Goal: Task Accomplishment & Management: Complete application form

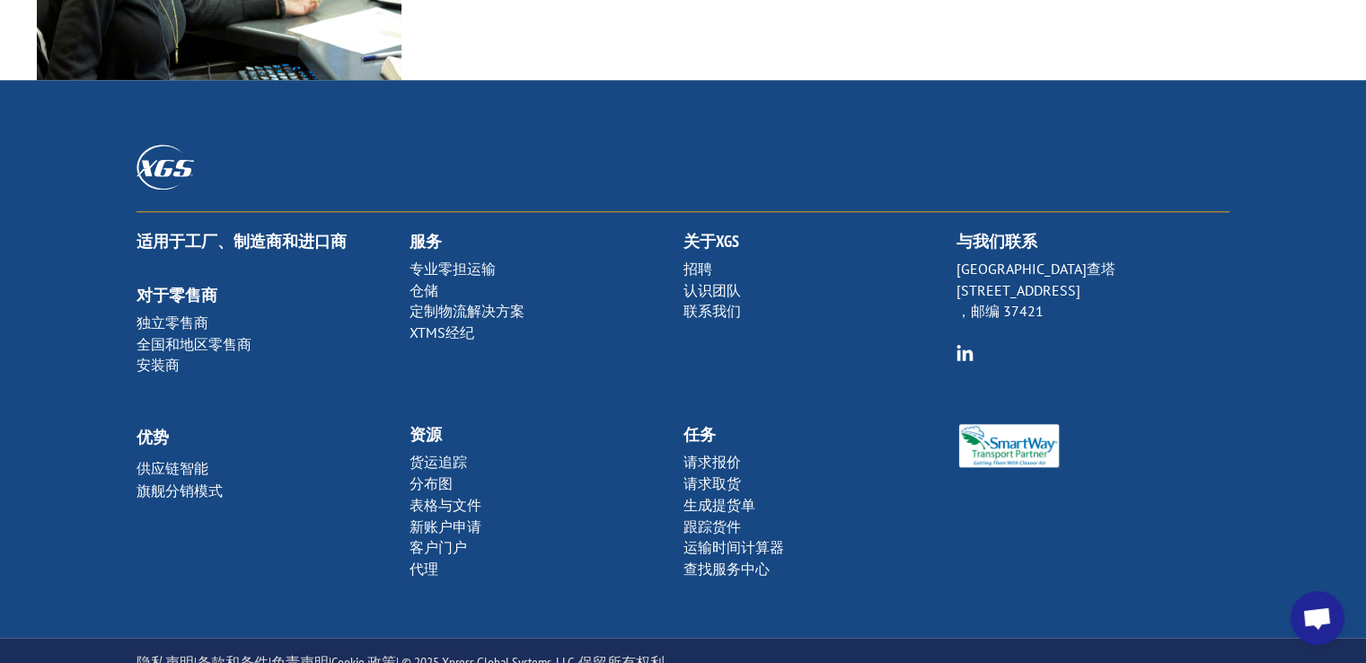
scroll to position [1987, 0]
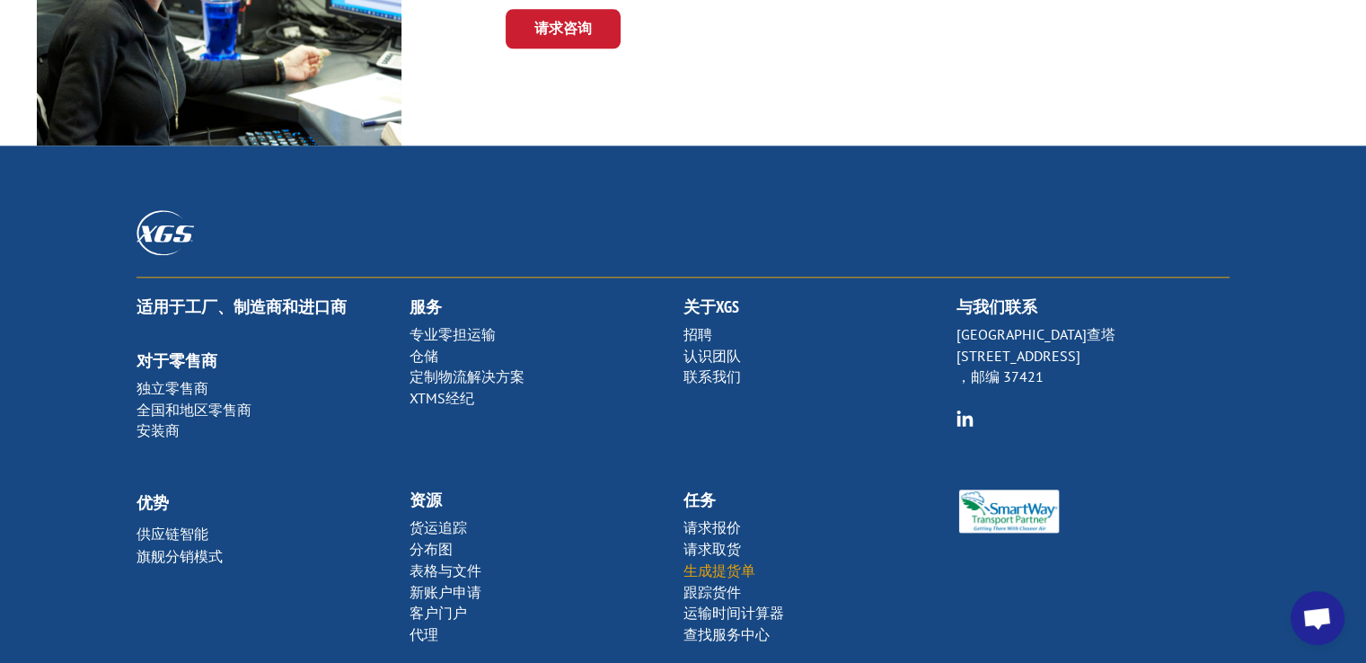
click at [723, 569] on font "生成提货单" at bounding box center [719, 570] width 72 height 18
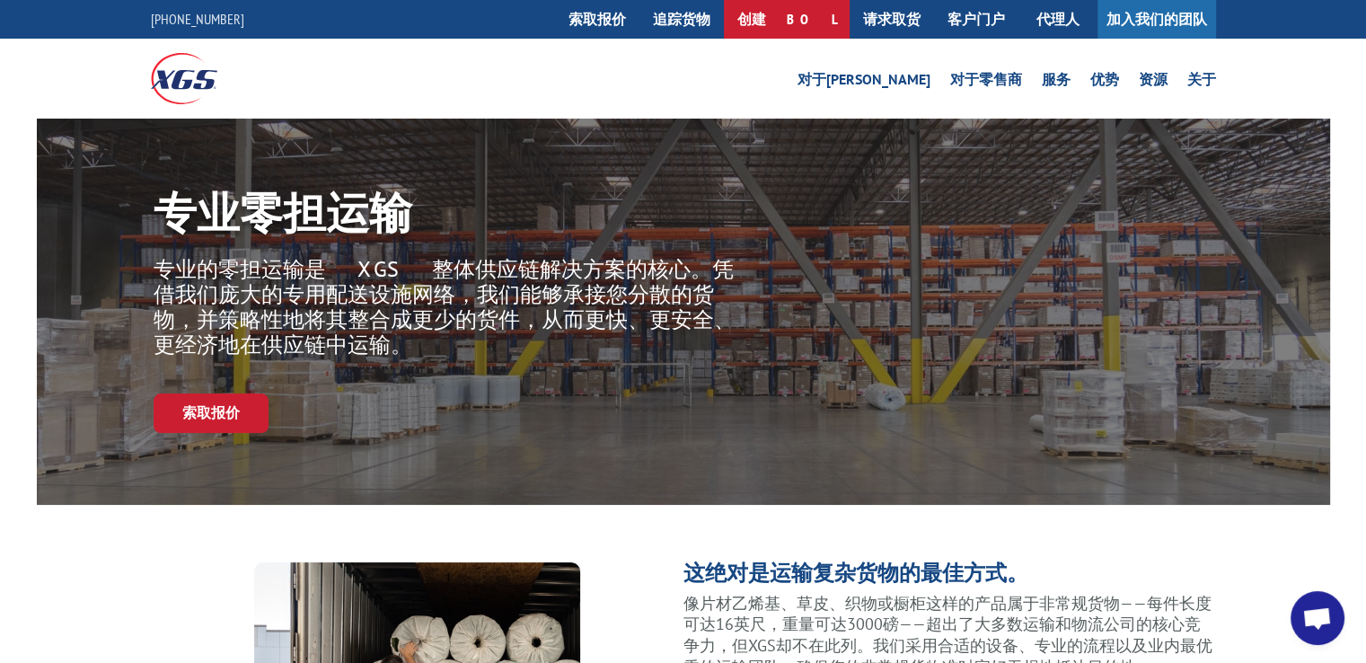
click at [807, 27] on font "创建 BOL" at bounding box center [786, 19] width 99 height 18
click at [798, 20] on font "创建 BOL" at bounding box center [786, 19] width 99 height 18
click at [798, 22] on font "创建 BOL" at bounding box center [786, 19] width 99 height 18
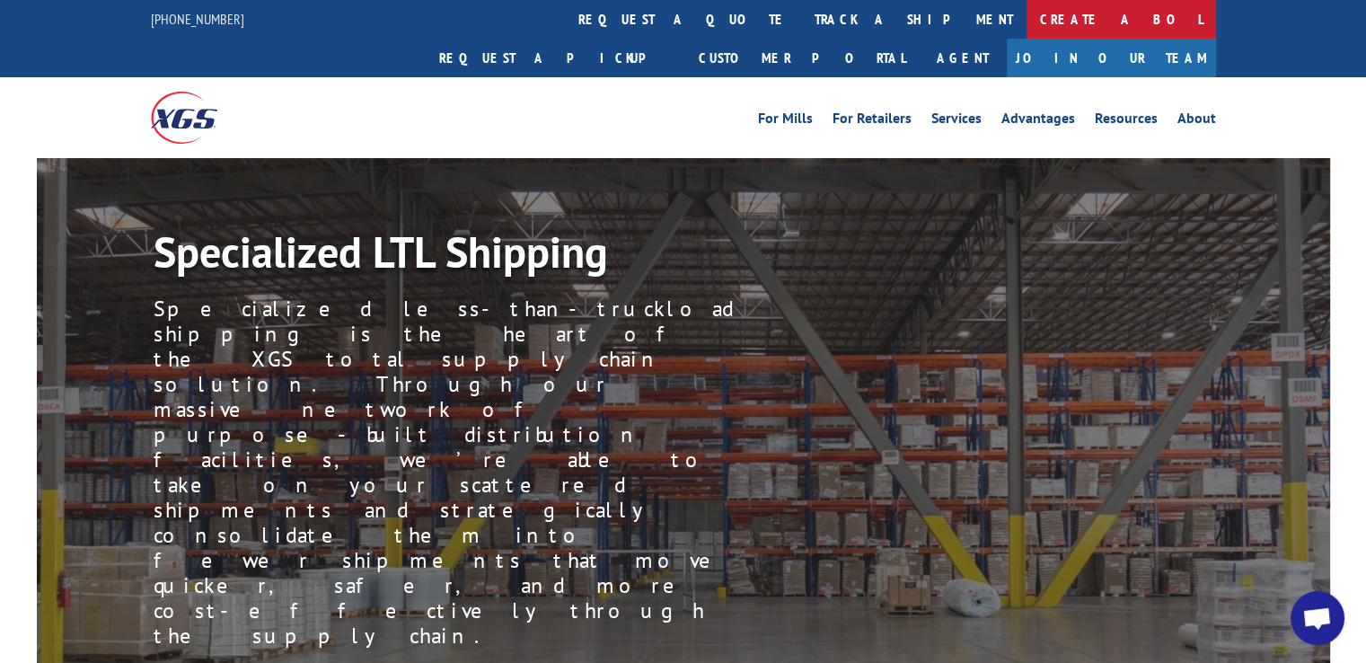
click at [1027, 24] on link "Create a BOL" at bounding box center [1122, 19] width 190 height 39
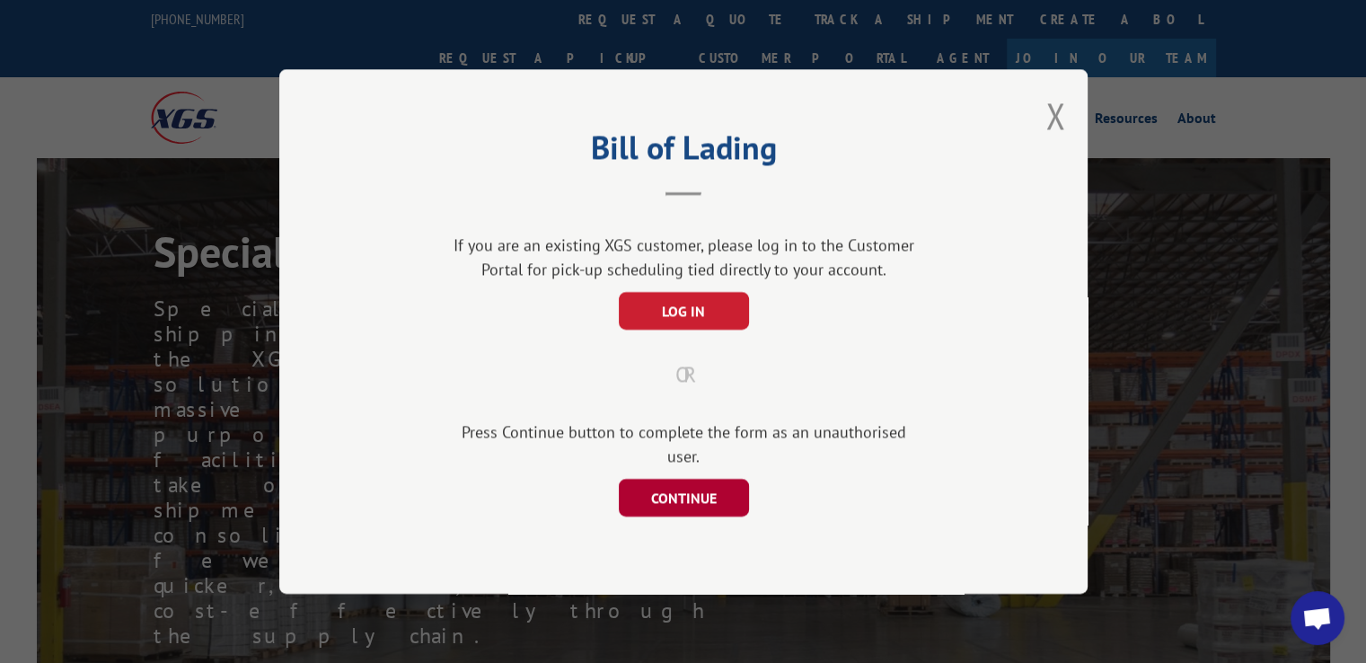
click at [694, 488] on button "CONTINUE" at bounding box center [683, 498] width 130 height 38
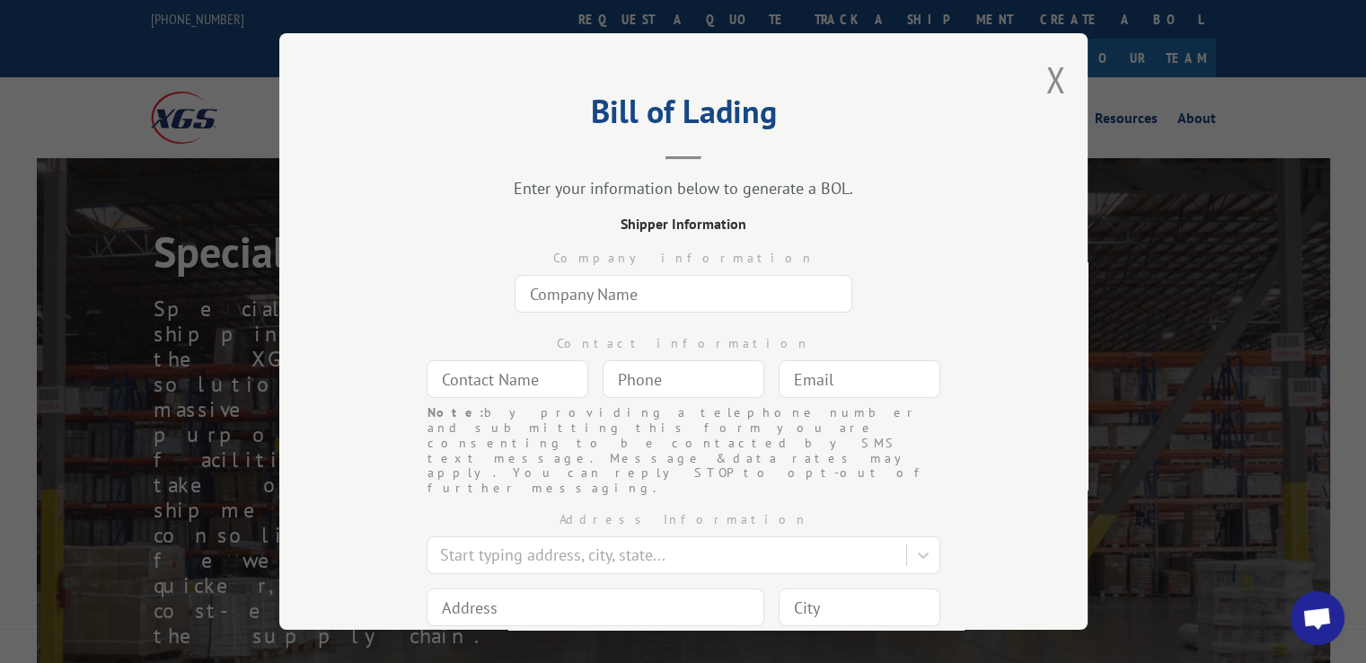
click at [639, 303] on input "text" at bounding box center [684, 294] width 338 height 38
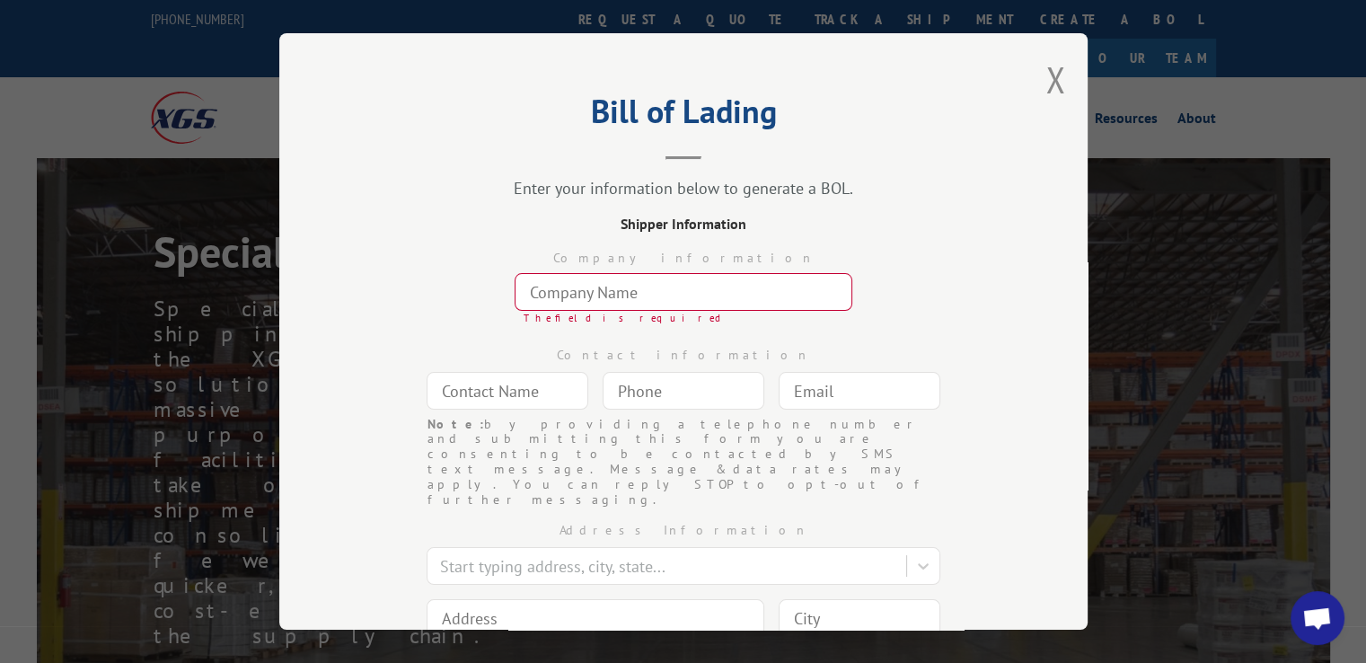
click at [654, 295] on input "text" at bounding box center [684, 292] width 338 height 38
paste input "Nervo Nano Inc"
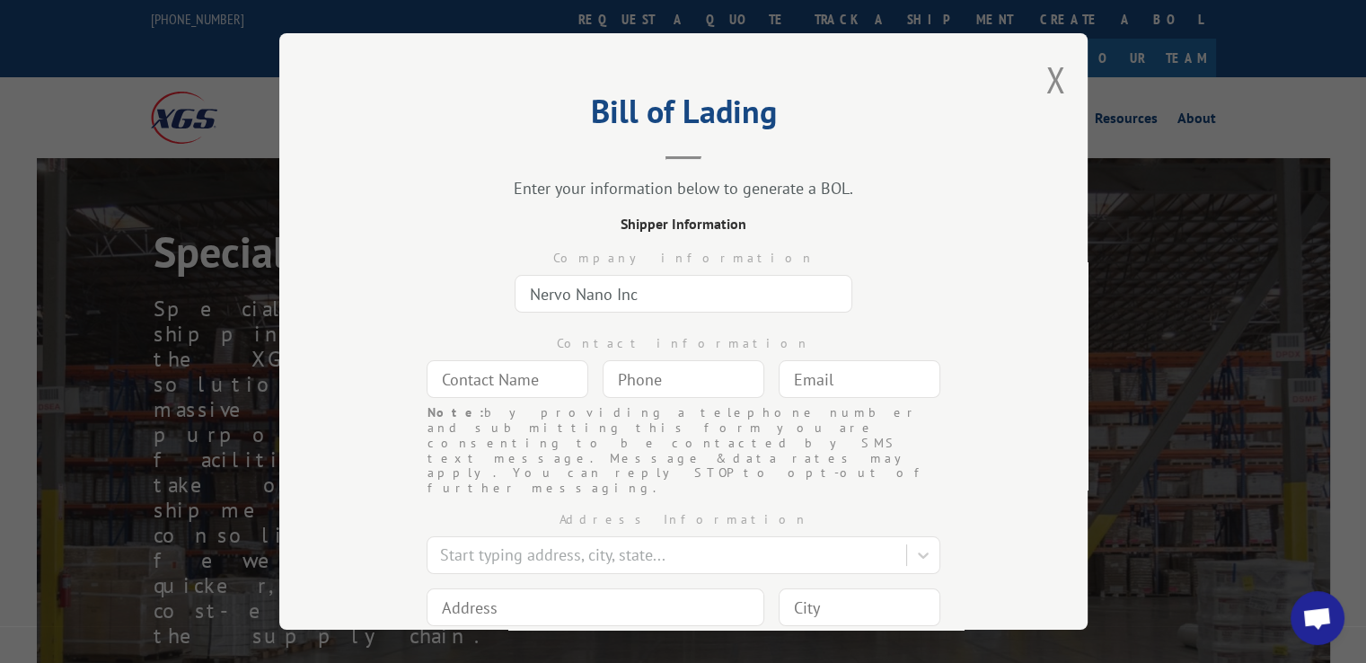
type input "Nervo Nano Inc"
click at [559, 374] on input "text" at bounding box center [508, 379] width 162 height 38
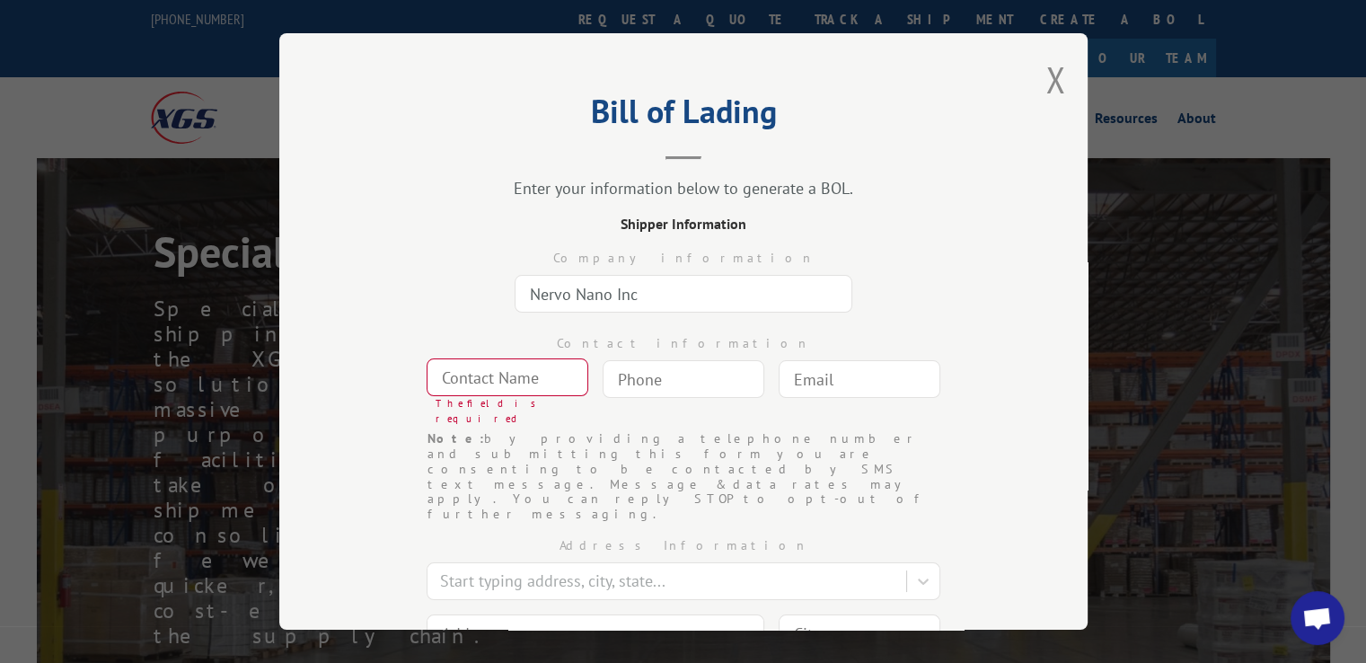
click at [650, 380] on input at bounding box center [684, 379] width 162 height 38
paste input "773) 940-2691"
type input "[PHONE_NUMBER]"
click at [523, 382] on input "text" at bounding box center [508, 377] width 162 height 38
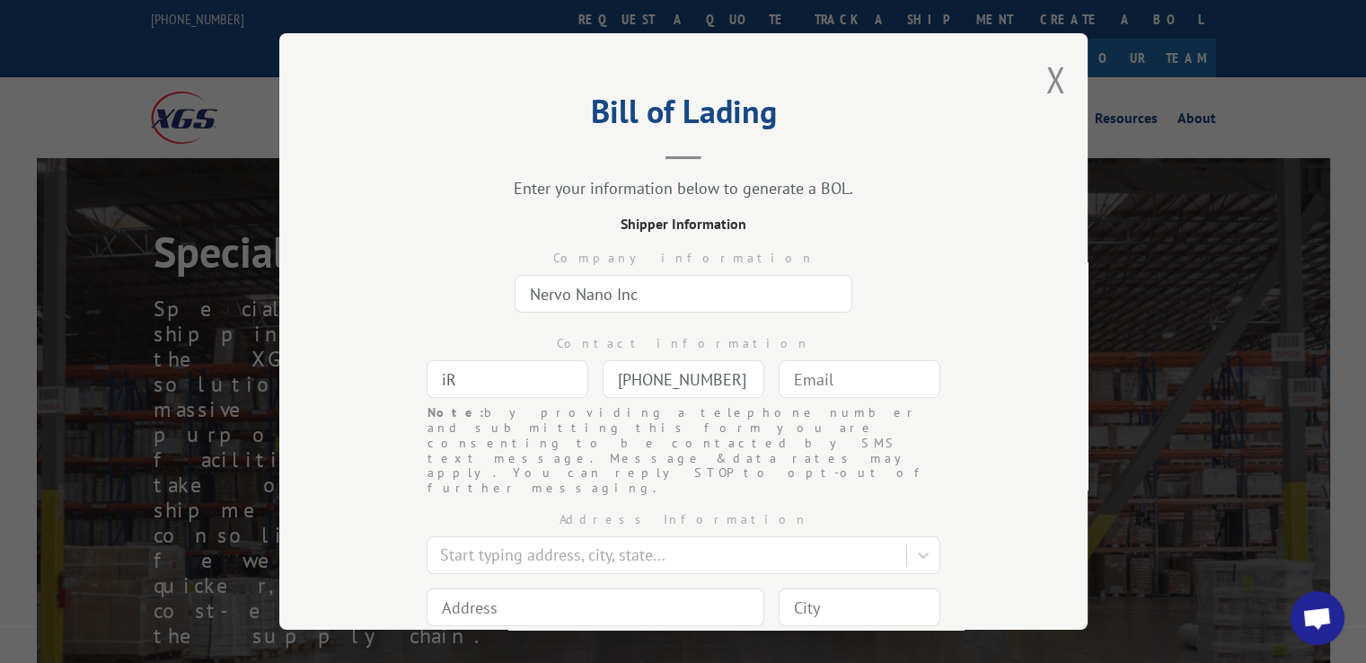
type input "i"
type input "Iris"
click at [844, 378] on input "text" at bounding box center [860, 379] width 162 height 38
click at [832, 382] on input "text" at bounding box center [860, 379] width 162 height 38
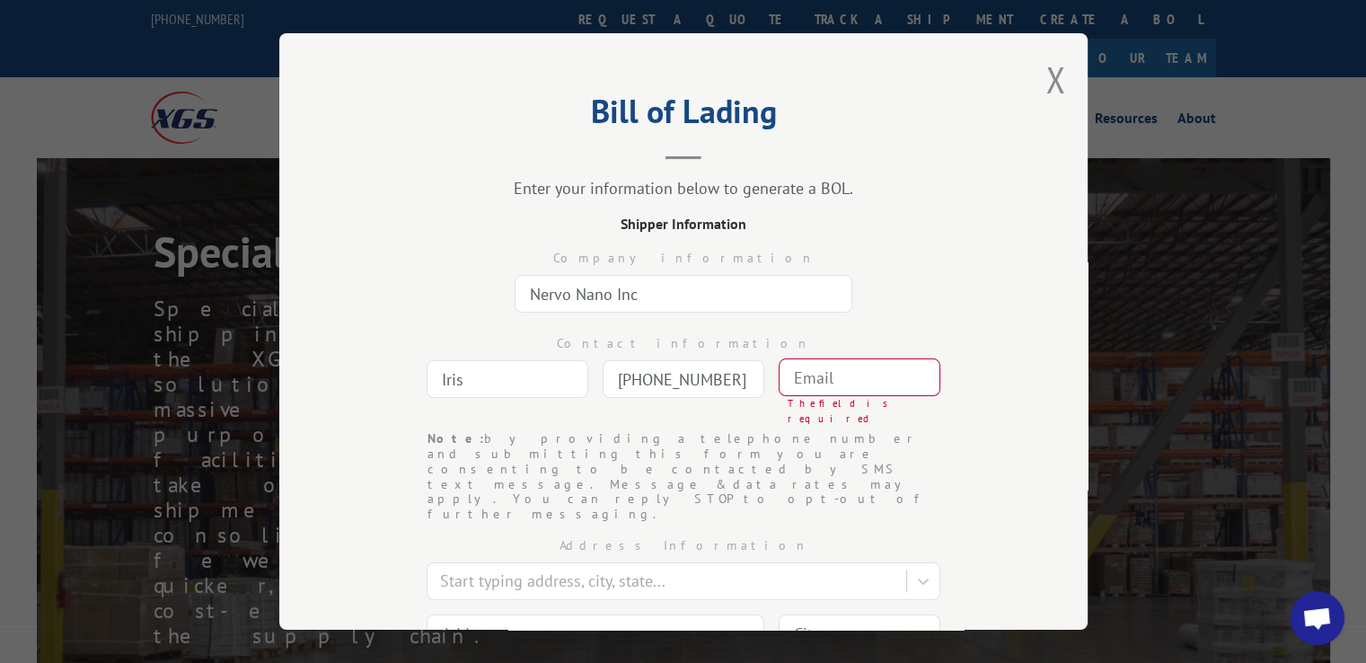
click at [97, 610] on div "Bill of Lading Enter your information below to generate a BOL. Shipper Informat…" at bounding box center [683, 331] width 1366 height 663
click at [801, 367] on input "text" at bounding box center [860, 377] width 162 height 38
paste input "[EMAIL_ADDRESS][DOMAIN_NAME]"
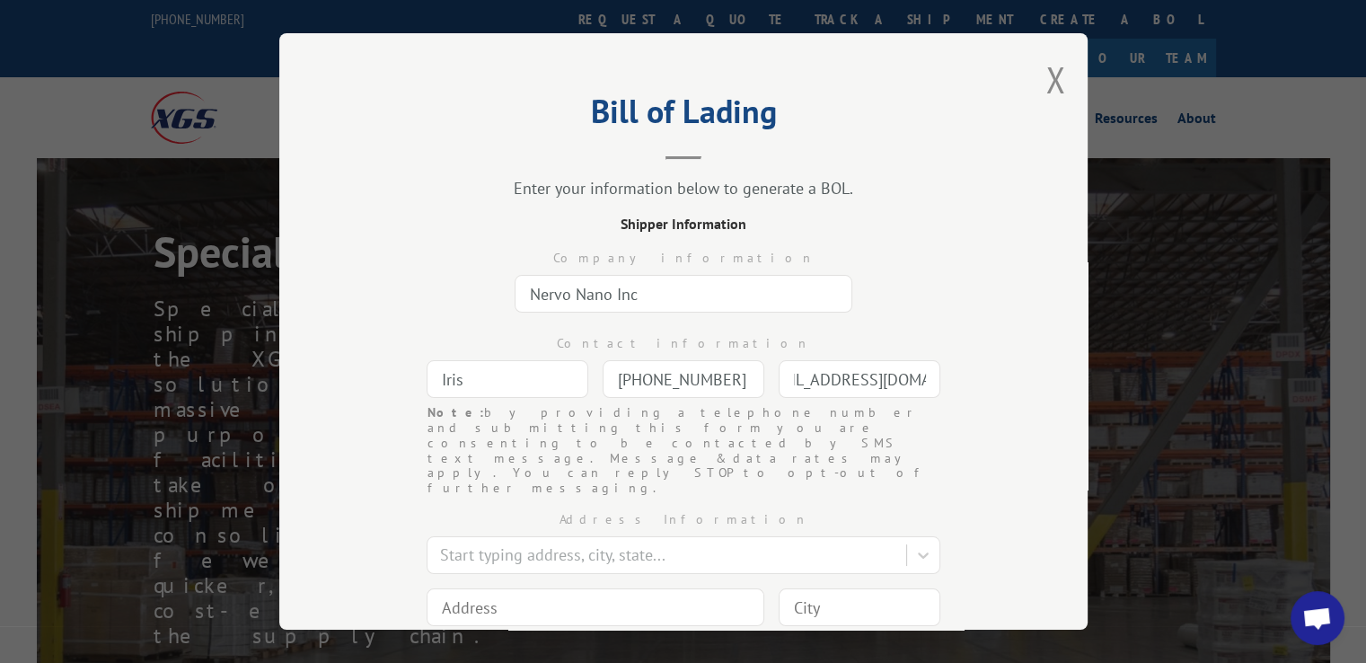
type input "[EMAIL_ADDRESS][DOMAIN_NAME]"
drag, startPoint x: 939, startPoint y: 274, endPoint x: 904, endPoint y: 263, distance: 37.5
click at [939, 274] on div "Company information Nervo Nano Inc" at bounding box center [683, 276] width 629 height 85
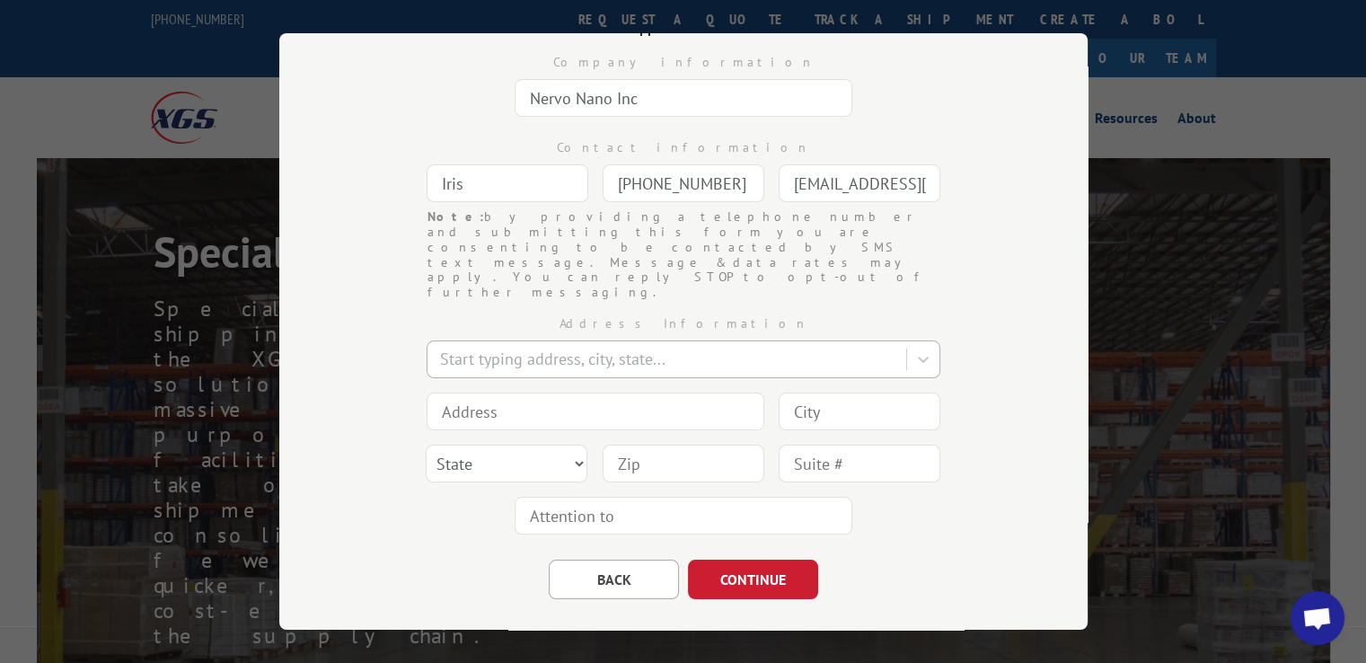
scroll to position [197, 0]
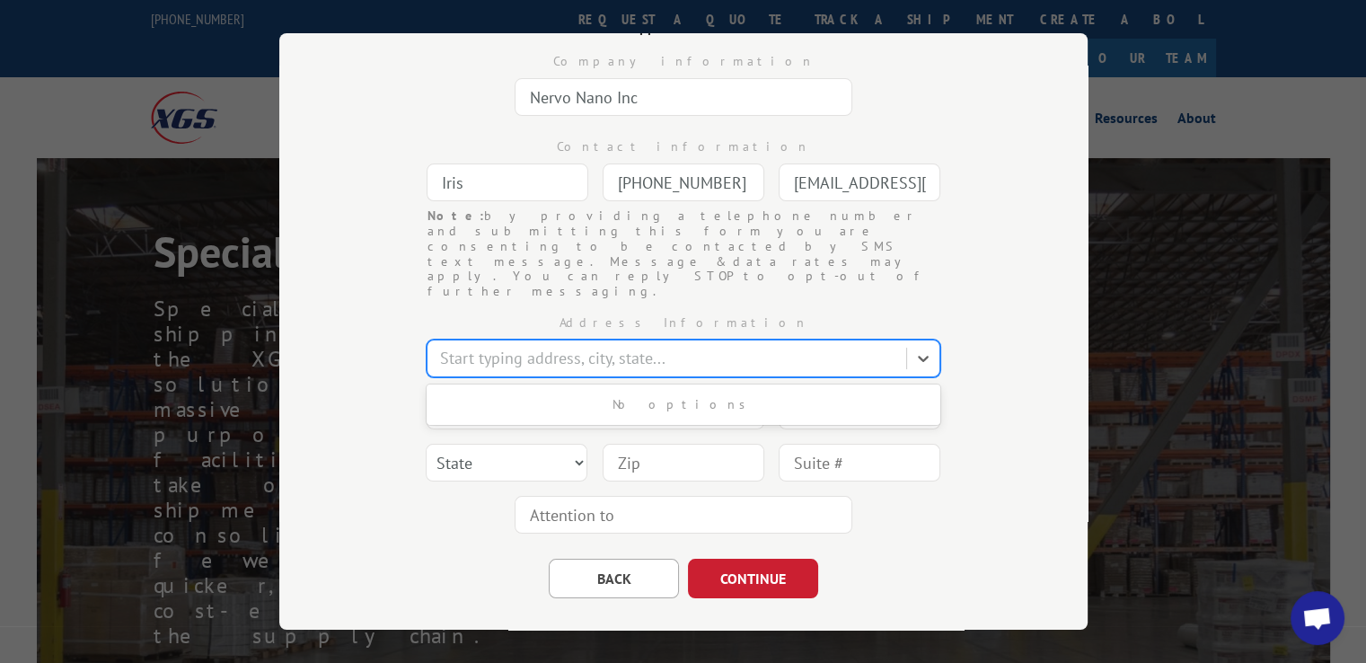
click at [555, 342] on div "Start typing address, city, state..." at bounding box center [668, 357] width 475 height 31
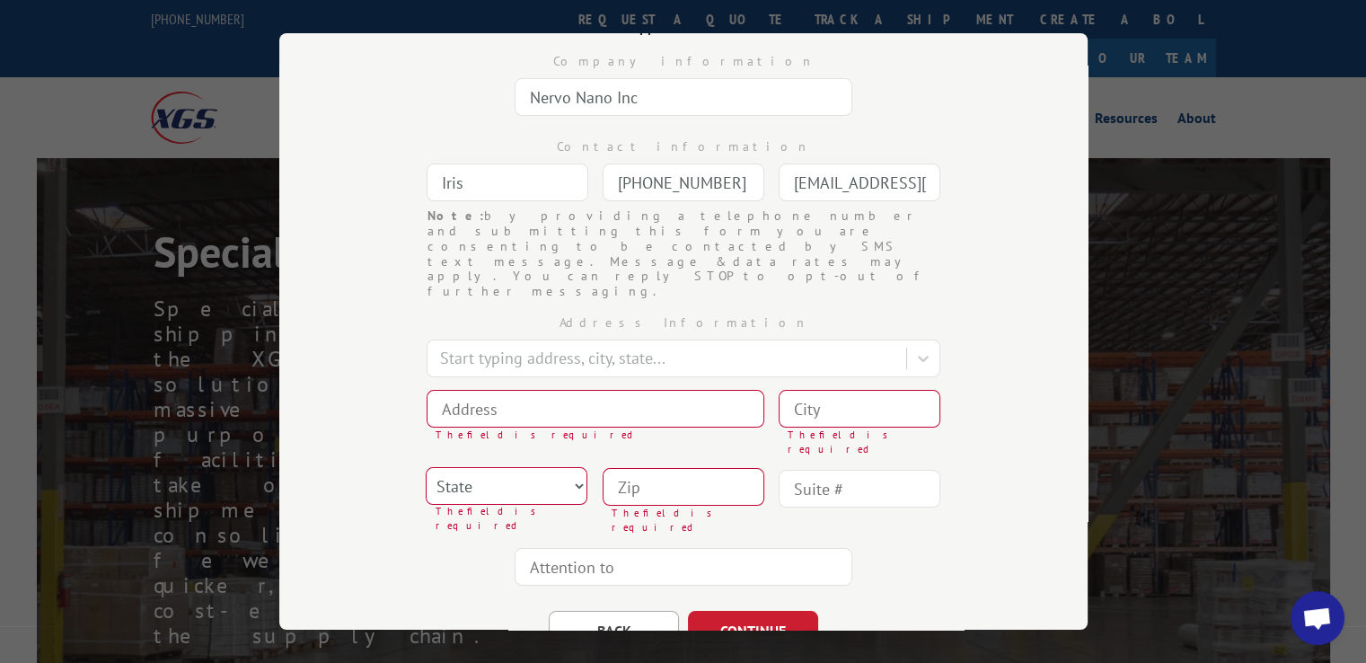
click at [569, 386] on div "Address Information Start typing address, city, state... The field is required …" at bounding box center [683, 446] width 629 height 294
click at [562, 390] on input at bounding box center [596, 409] width 338 height 38
click at [542, 390] on input at bounding box center [596, 409] width 338 height 38
paste input "[STREET_ADDRESS]"
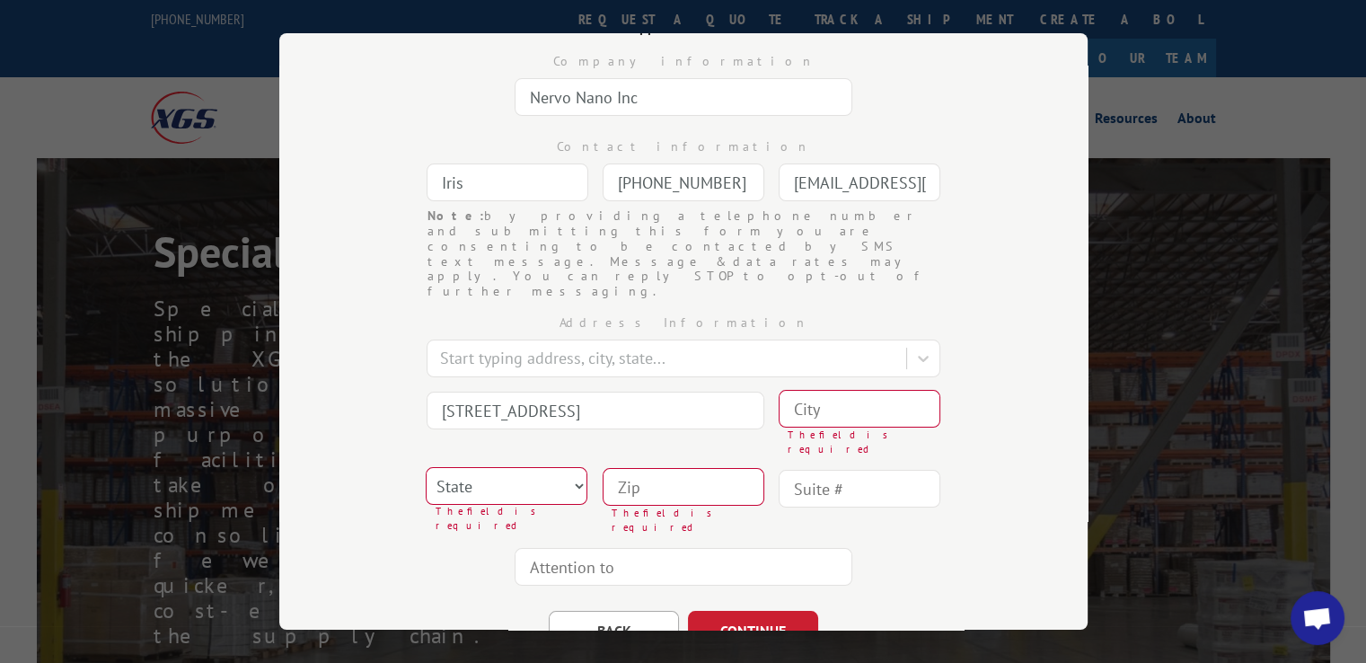
type input "[STREET_ADDRESS]"
click at [657, 468] on input at bounding box center [684, 487] width 162 height 38
type input "91710"
click at [500, 467] on select "State [US_STATE] [US_STATE] [US_STATE] [US_STATE] [US_STATE] [US_STATE] [US_STA…" at bounding box center [507, 486] width 162 height 38
select select "CA"
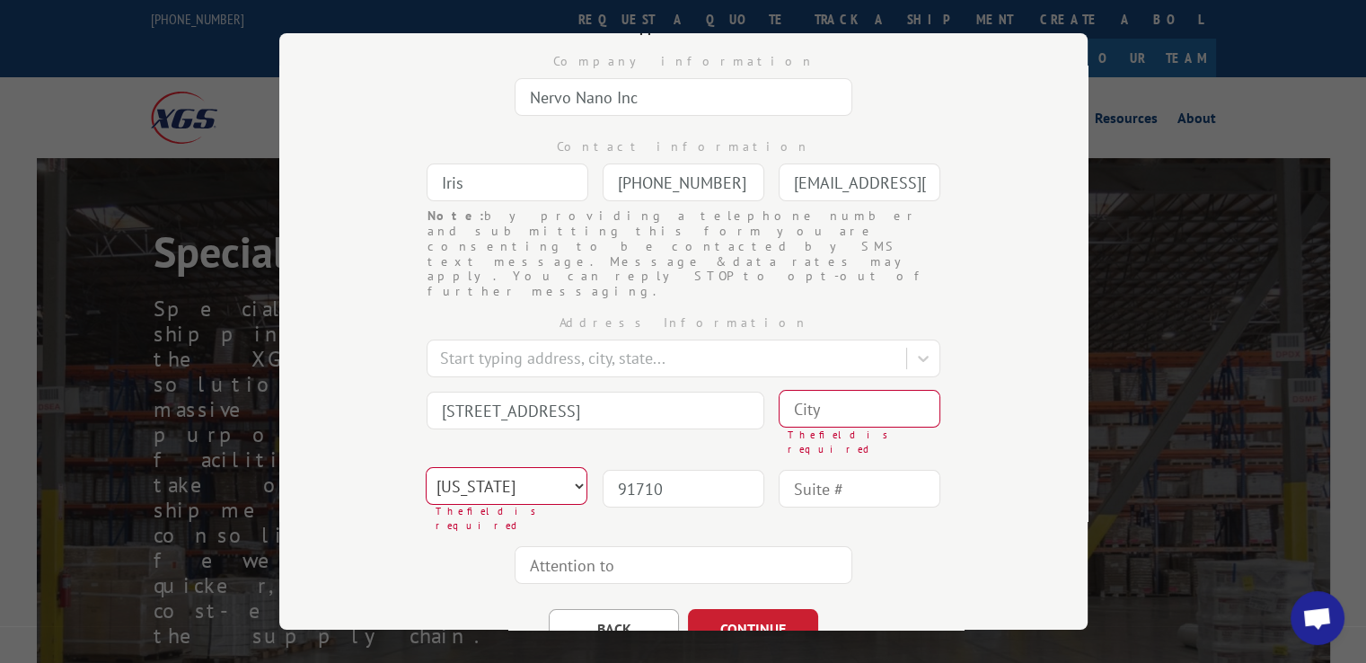
click at [426, 467] on select "State [US_STATE] [US_STATE] [US_STATE] [US_STATE] [US_STATE] [US_STATE] [US_STA…" at bounding box center [507, 486] width 162 height 38
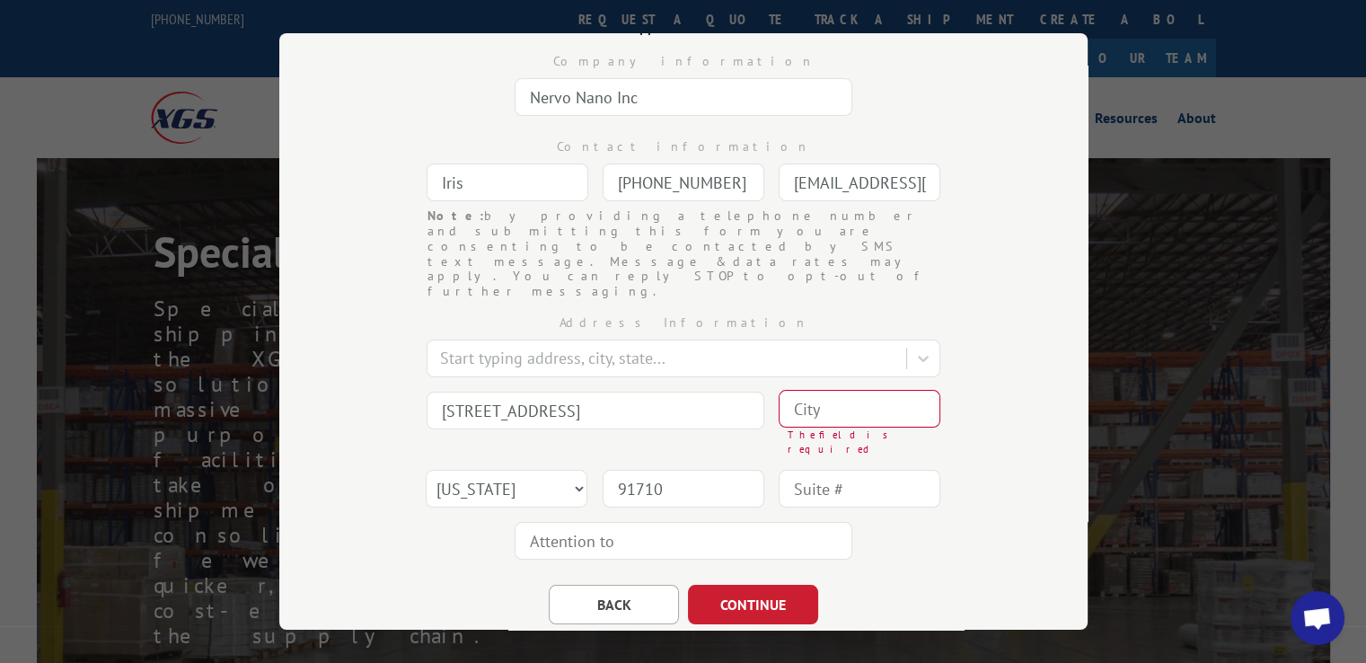
click at [833, 390] on input at bounding box center [860, 409] width 162 height 38
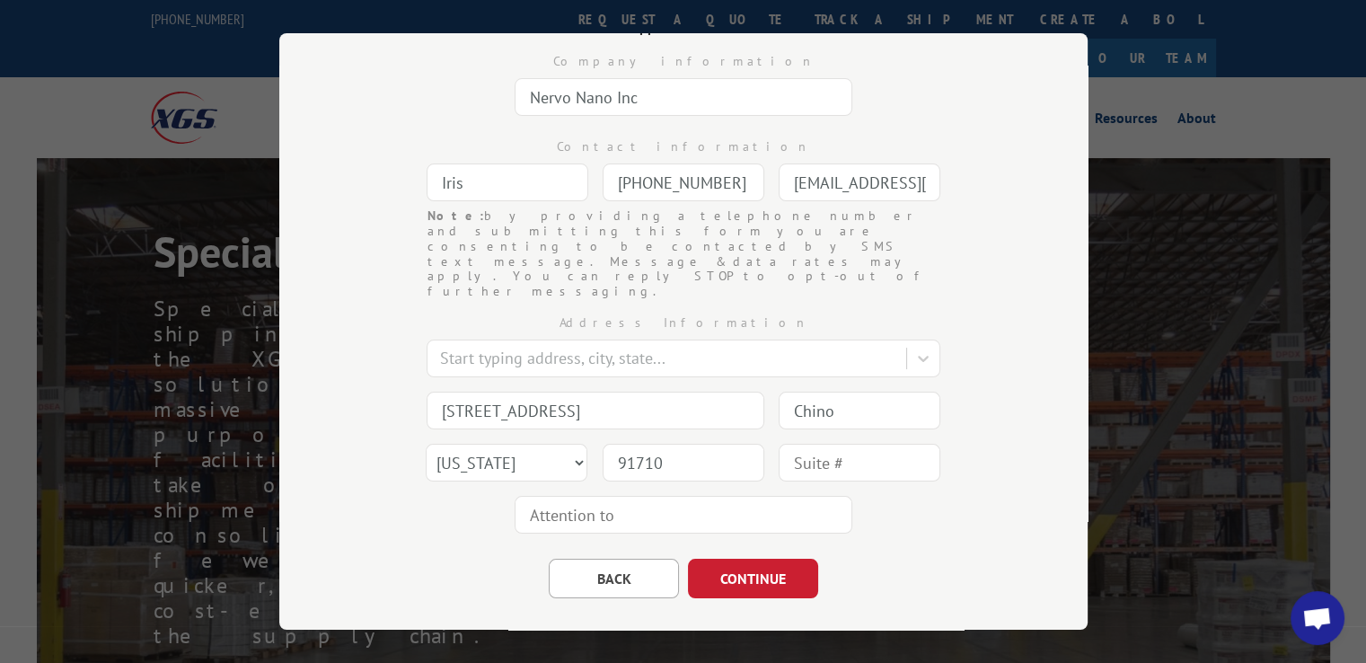
type input "Chino"
click at [881, 480] on div "Address Information Start typing address, city, state... 4980 Eucalyptus [GEOGR…" at bounding box center [683, 420] width 629 height 242
click at [749, 559] on button "CONTINUE" at bounding box center [753, 579] width 130 height 40
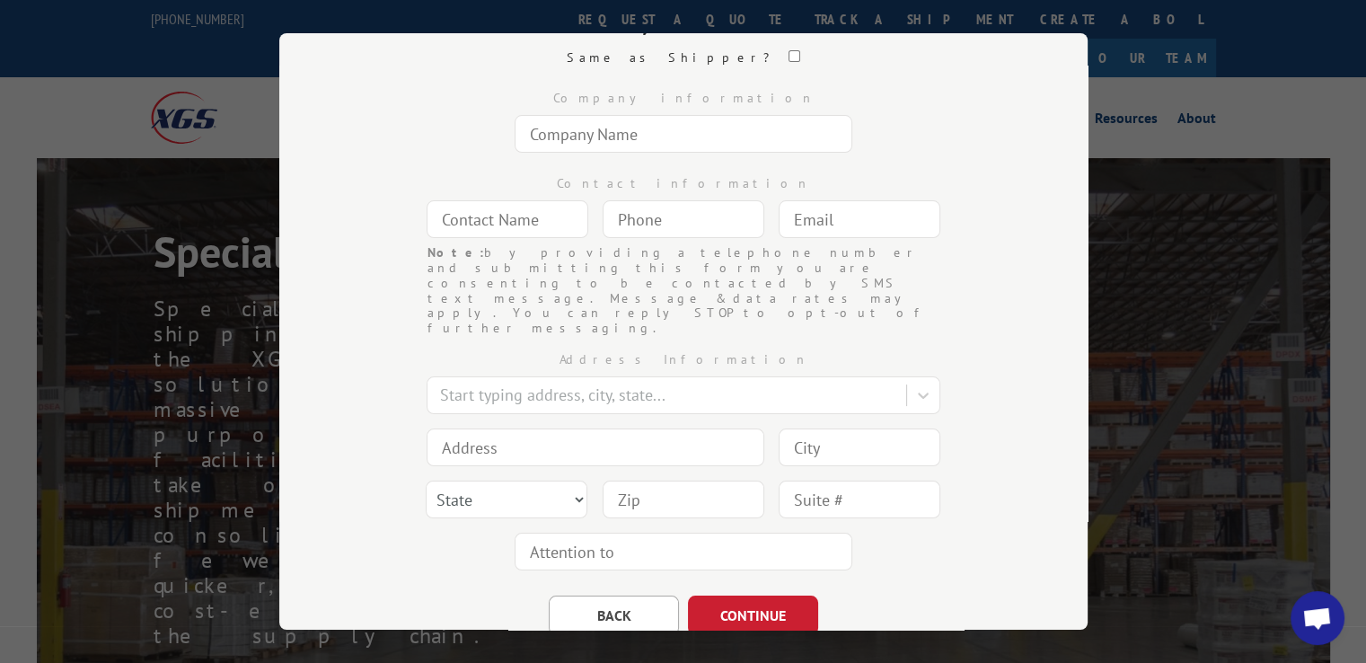
click at [837, 224] on input "text" at bounding box center [860, 219] width 162 height 38
click at [708, 129] on input "text" at bounding box center [684, 134] width 338 height 38
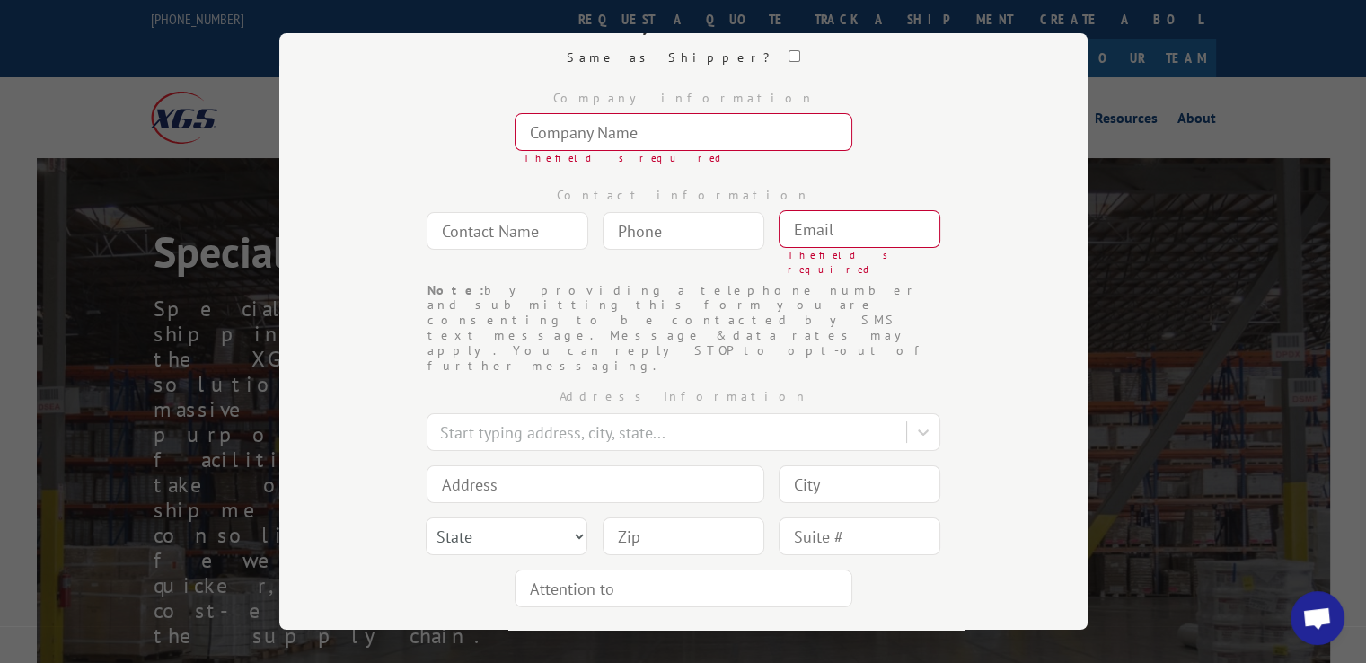
click at [530, 227] on input "text" at bounding box center [508, 231] width 162 height 38
click at [509, 223] on input "text" at bounding box center [508, 229] width 162 height 38
paste input "[DOMAIN_NAME]"
type input "[DOMAIN_NAME]"
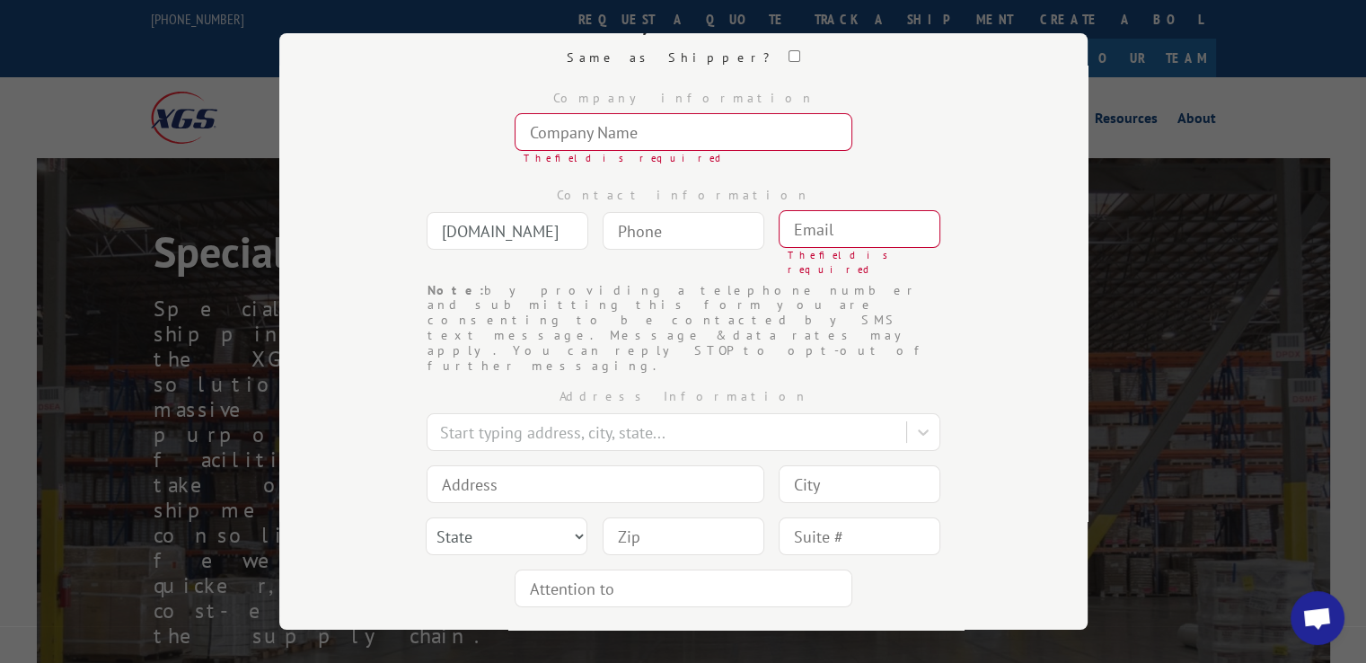
click at [626, 128] on input "text" at bounding box center [684, 132] width 338 height 38
paste input "[DOMAIN_NAME]"
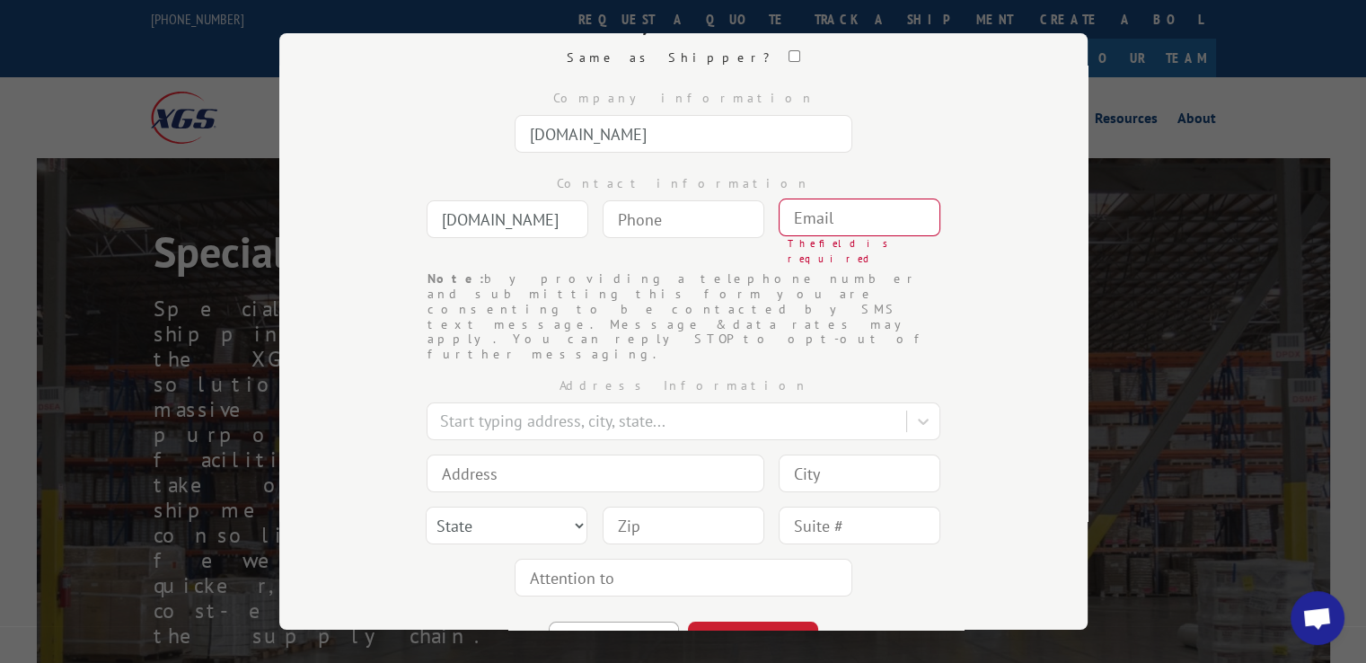
type input "[DOMAIN_NAME]"
click at [561, 233] on input "[DOMAIN_NAME]" at bounding box center [508, 219] width 162 height 38
type input "[DOMAIN_NAME]"
click at [655, 123] on input "[DOMAIN_NAME]" at bounding box center [684, 134] width 338 height 38
type input "[DOMAIN_NAME]"
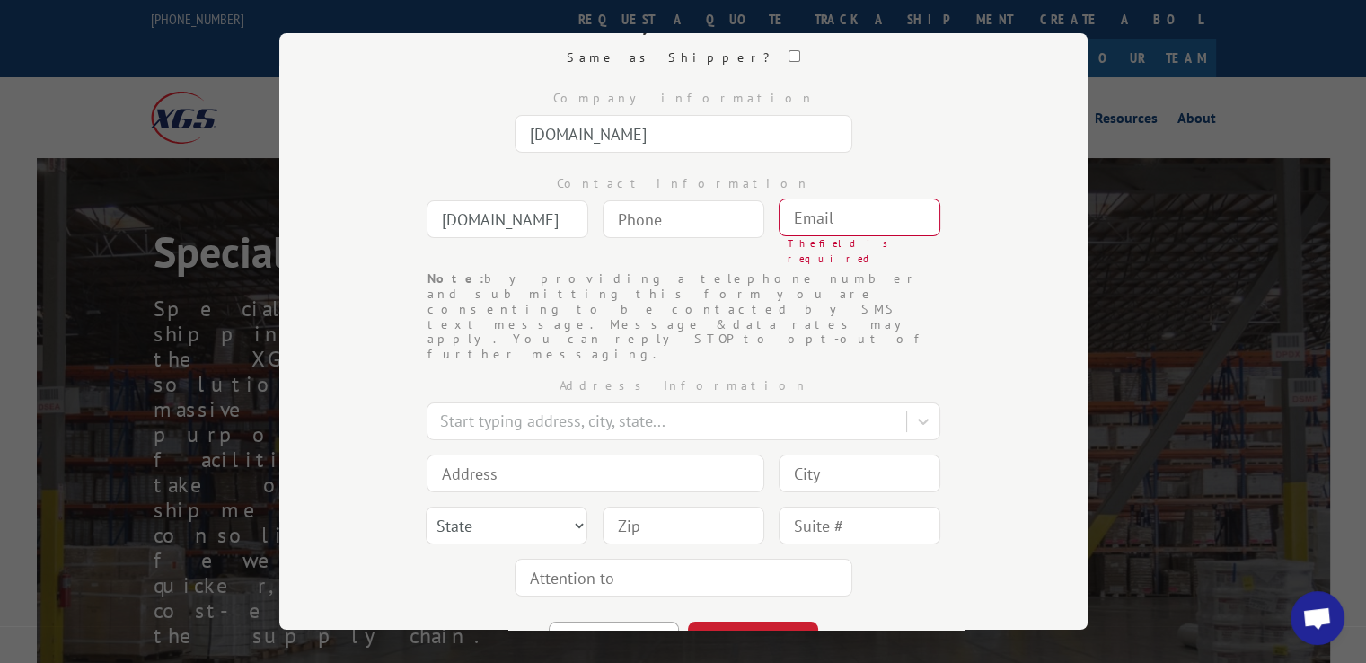
type input "(___) ___-____"
click at [656, 234] on input "(___) ___-____" at bounding box center [684, 219] width 162 height 38
type input "(___) ___-____"
click at [484, 222] on input "[DOMAIN_NAME]" at bounding box center [508, 219] width 162 height 38
click at [647, 220] on input "(___) ___-____" at bounding box center [684, 219] width 162 height 38
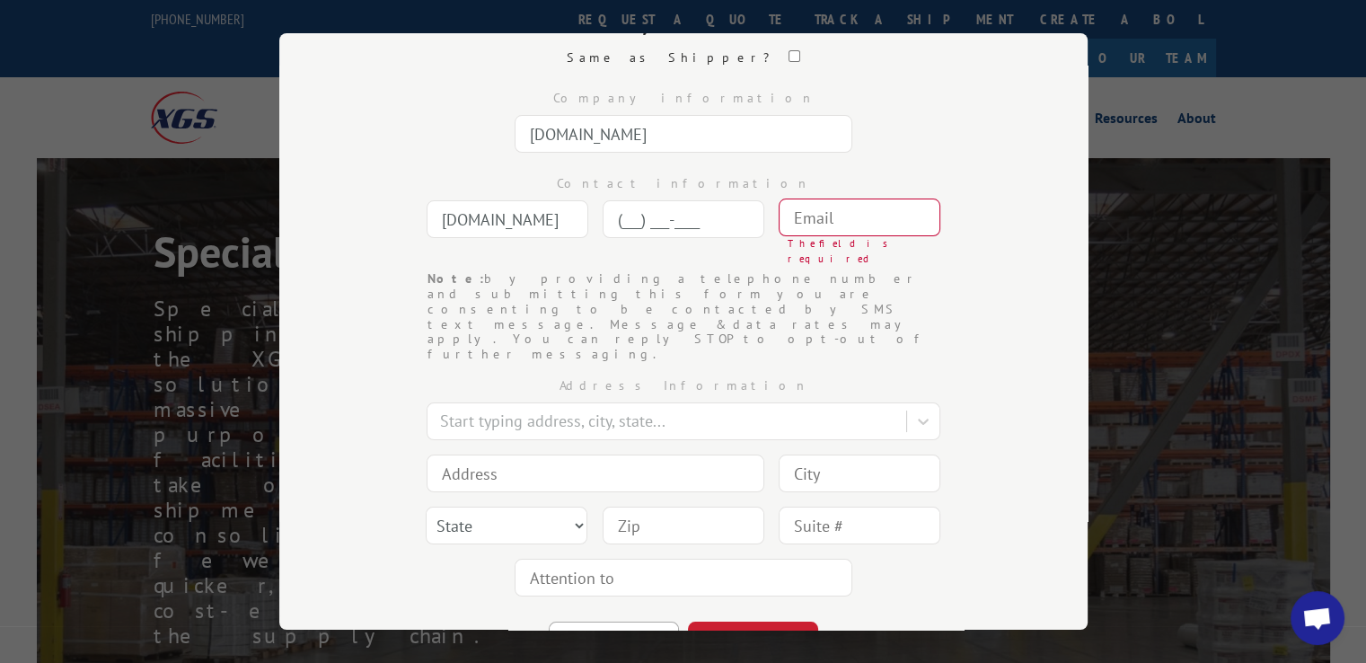
paste input "773) 940-2691"
type input "[PHONE_NUMBER]"
click at [892, 216] on input "text" at bounding box center [860, 217] width 162 height 38
click at [957, 604] on div "BACK CONTINUE" at bounding box center [683, 632] width 629 height 57
click at [844, 226] on input "text" at bounding box center [860, 217] width 162 height 38
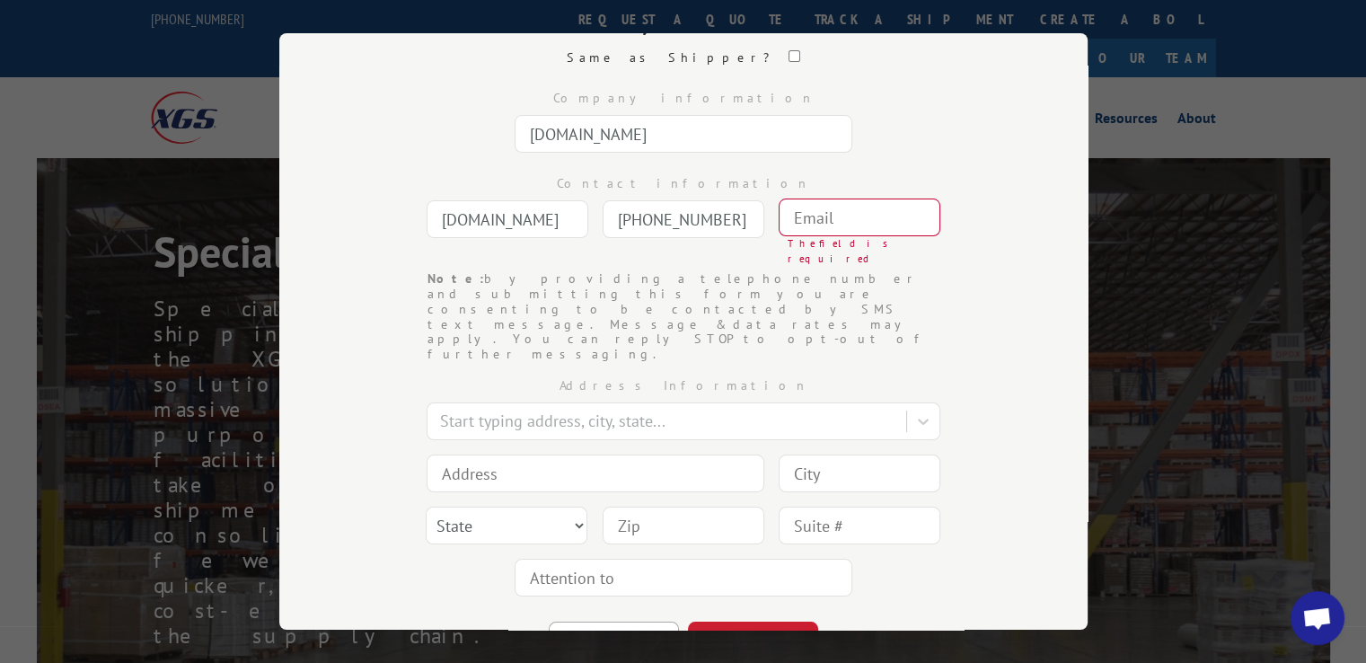
paste input "[EMAIL_ADDRESS][DOMAIN_NAME]"
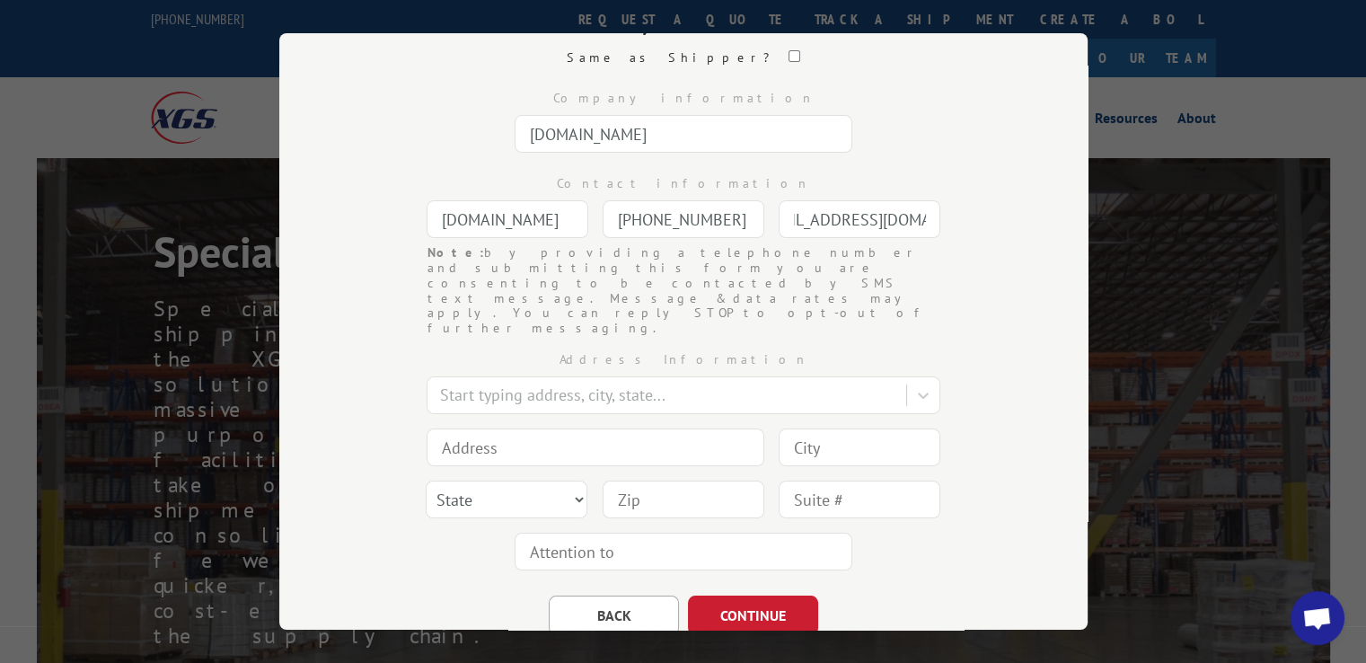
type input "[EMAIL_ADDRESS][DOMAIN_NAME]"
click at [956, 208] on div "Contact information [DOMAIN_NAME] [PHONE_NUMBER] Note: by providing a telephone…" at bounding box center [683, 202] width 629 height 85
click at [626, 379] on div "Start typing address, city, state..." at bounding box center [668, 394] width 475 height 31
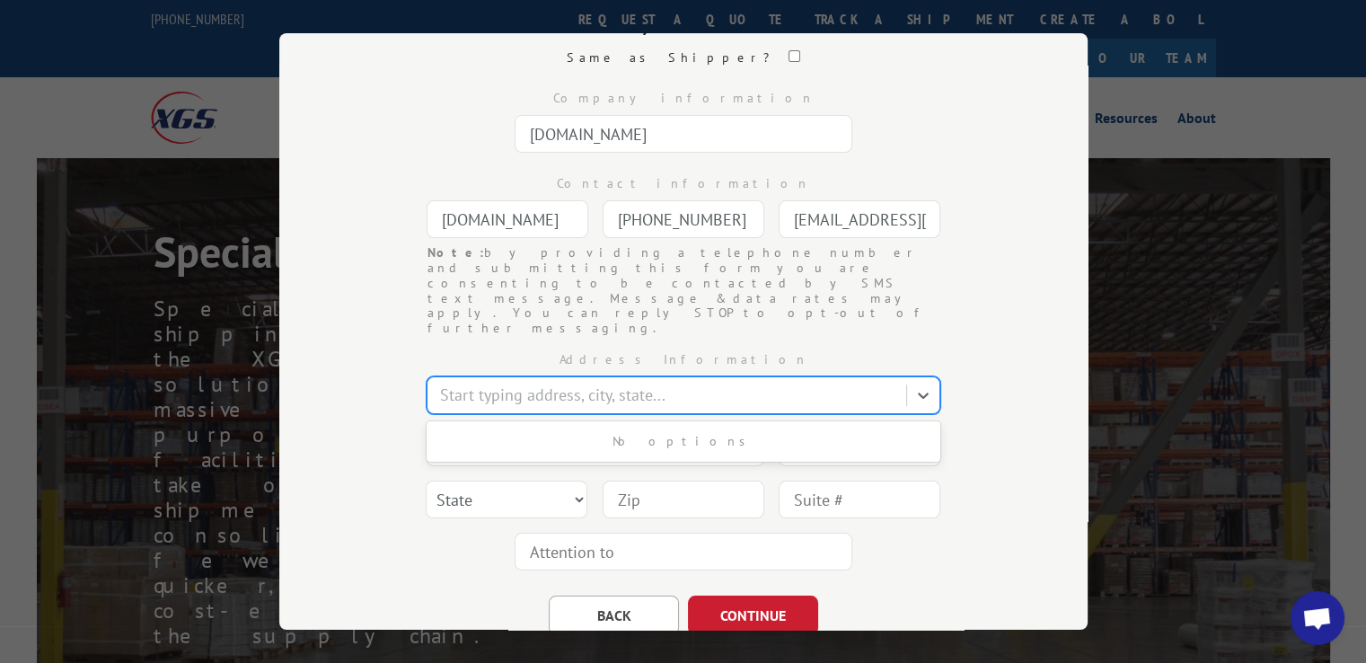
drag, startPoint x: 636, startPoint y: 351, endPoint x: 574, endPoint y: 366, distance: 63.8
click at [633, 383] on div at bounding box center [668, 395] width 457 height 24
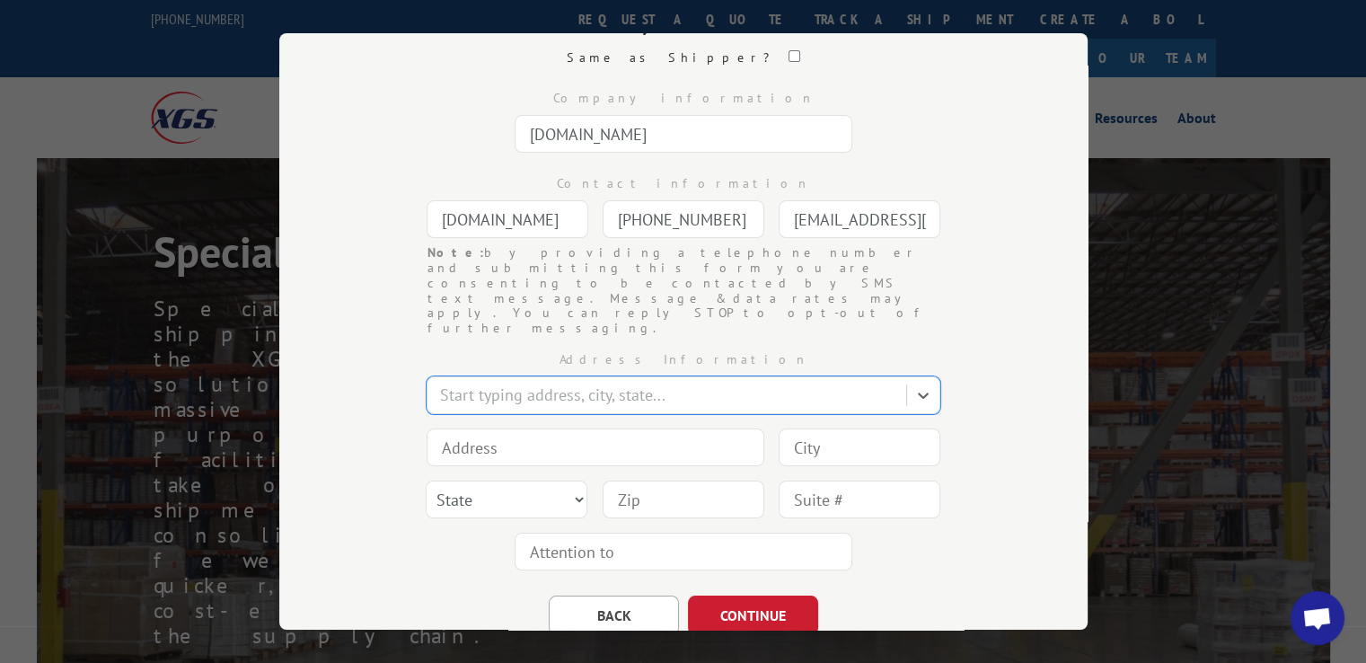
click at [532, 428] on input at bounding box center [596, 447] width 338 height 38
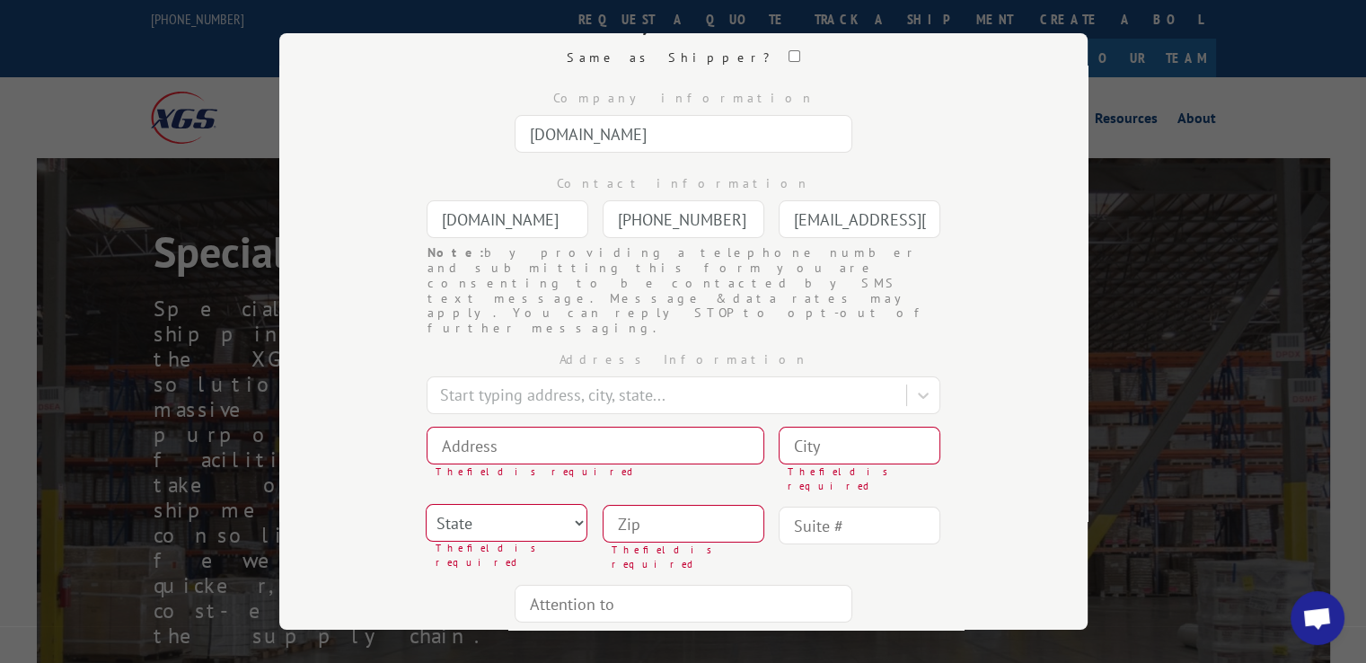
click at [556, 427] on input at bounding box center [596, 446] width 338 height 38
paste input "[STREET_ADDRESS]"
type input "[STREET_ADDRESS]"
click at [546, 504] on select "State [US_STATE] [US_STATE] [US_STATE] [US_STATE] [US_STATE] [US_STATE] [US_STA…" at bounding box center [507, 523] width 162 height 38
click at [482, 504] on select "State [US_STATE] [US_STATE] [US_STATE] [US_STATE] [US_STATE] [US_STATE] [US_STA…" at bounding box center [507, 523] width 162 height 38
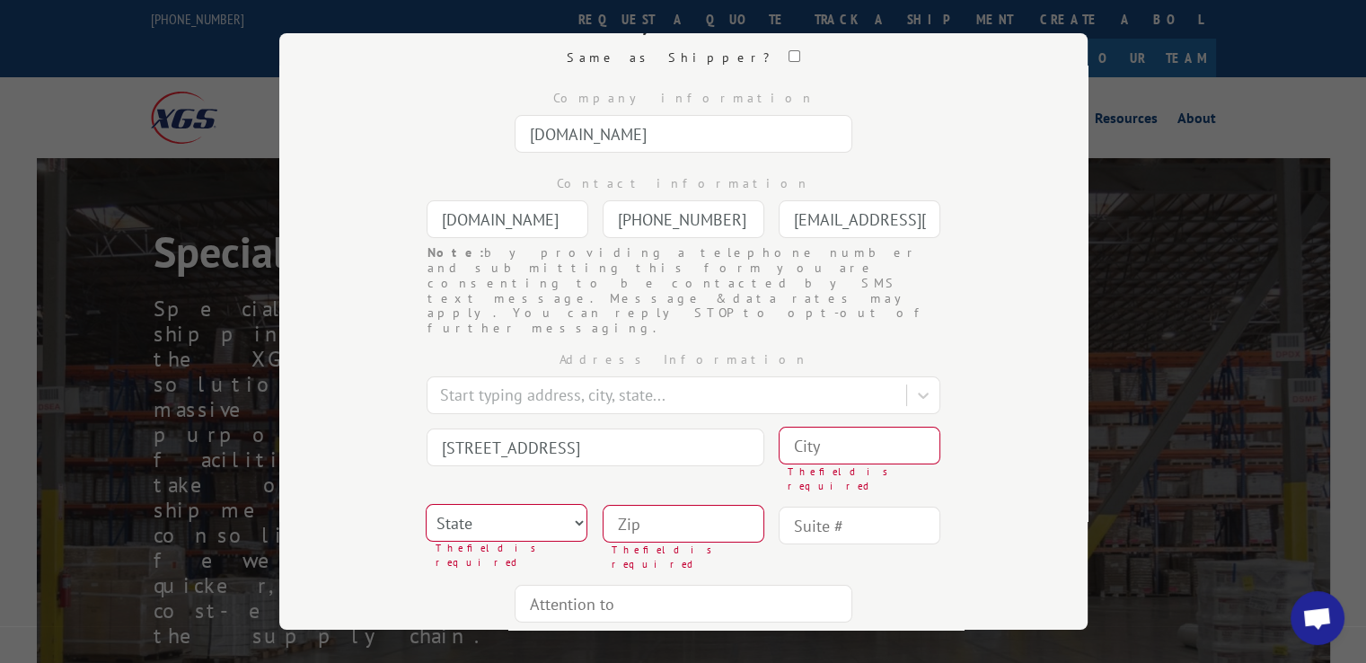
click at [691, 505] on input at bounding box center [684, 524] width 162 height 38
drag, startPoint x: 834, startPoint y: 396, endPoint x: 815, endPoint y: 403, distance: 20.2
click at [835, 427] on input at bounding box center [860, 446] width 162 height 38
click at [516, 504] on select "State [US_STATE] [US_STATE] [US_STATE] [US_STATE] [US_STATE] [US_STATE] [US_STA…" at bounding box center [507, 523] width 162 height 38
select select "GA"
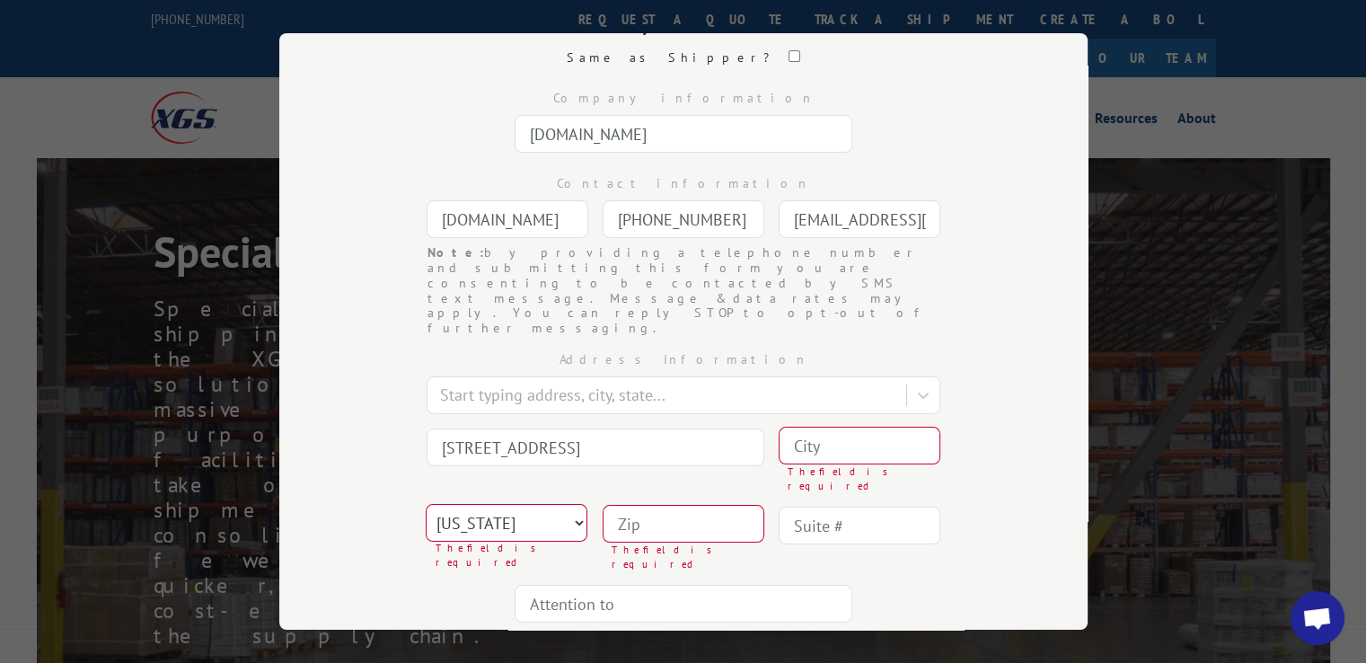
click at [426, 504] on select "State [US_STATE] [US_STATE] [US_STATE] [US_STATE] [US_STATE] [US_STATE] [US_STA…" at bounding box center [507, 523] width 162 height 38
click at [627, 505] on input at bounding box center [684, 524] width 162 height 38
click at [655, 505] on input at bounding box center [684, 524] width 162 height 38
click at [678, 505] on input at bounding box center [684, 524] width 162 height 38
click at [611, 505] on input at bounding box center [684, 524] width 162 height 38
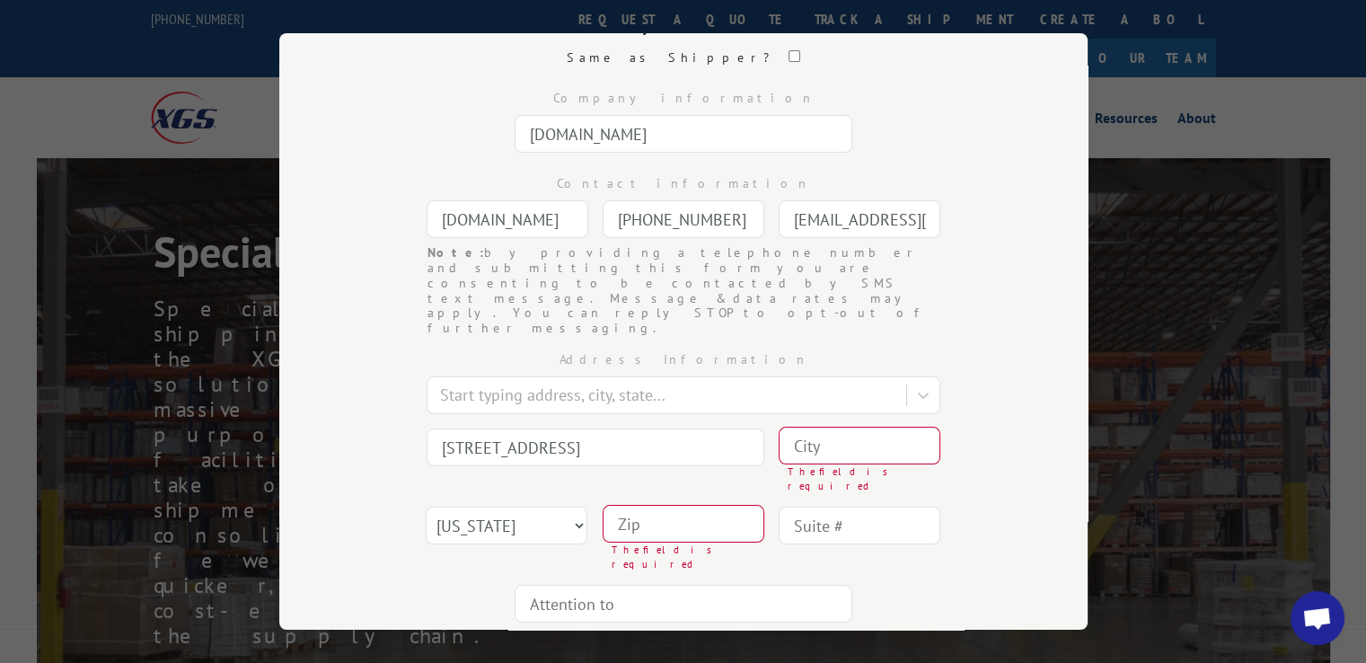
click at [611, 505] on input at bounding box center [684, 524] width 162 height 38
paste input "30339"
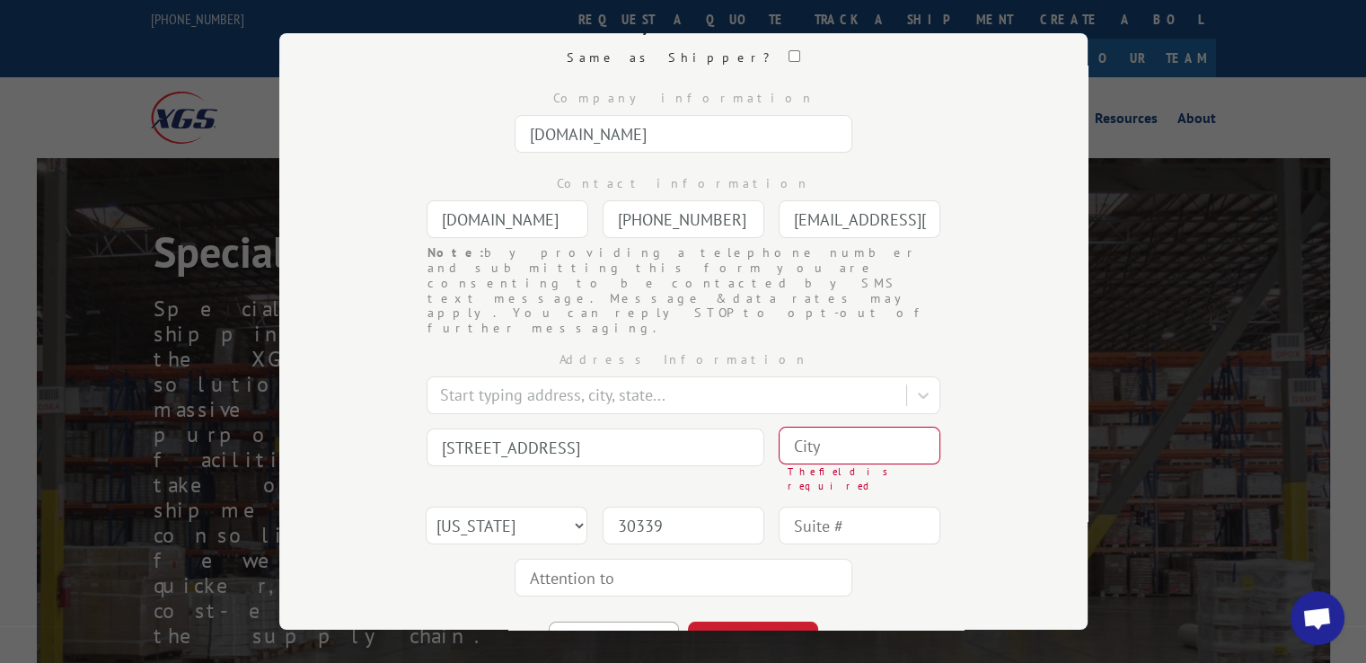
type input "30339"
click at [873, 378] on div "Address Information Start typing address, city, state... [GEOGRAPHIC_DATA] The …" at bounding box center [683, 470] width 629 height 268
click at [856, 427] on input at bounding box center [860, 446] width 162 height 38
click at [578, 428] on div "Address Information Start typing address, city, state... [GEOGRAPHIC_DATA] The …" at bounding box center [683, 470] width 629 height 268
click at [834, 427] on input at bounding box center [860, 446] width 162 height 38
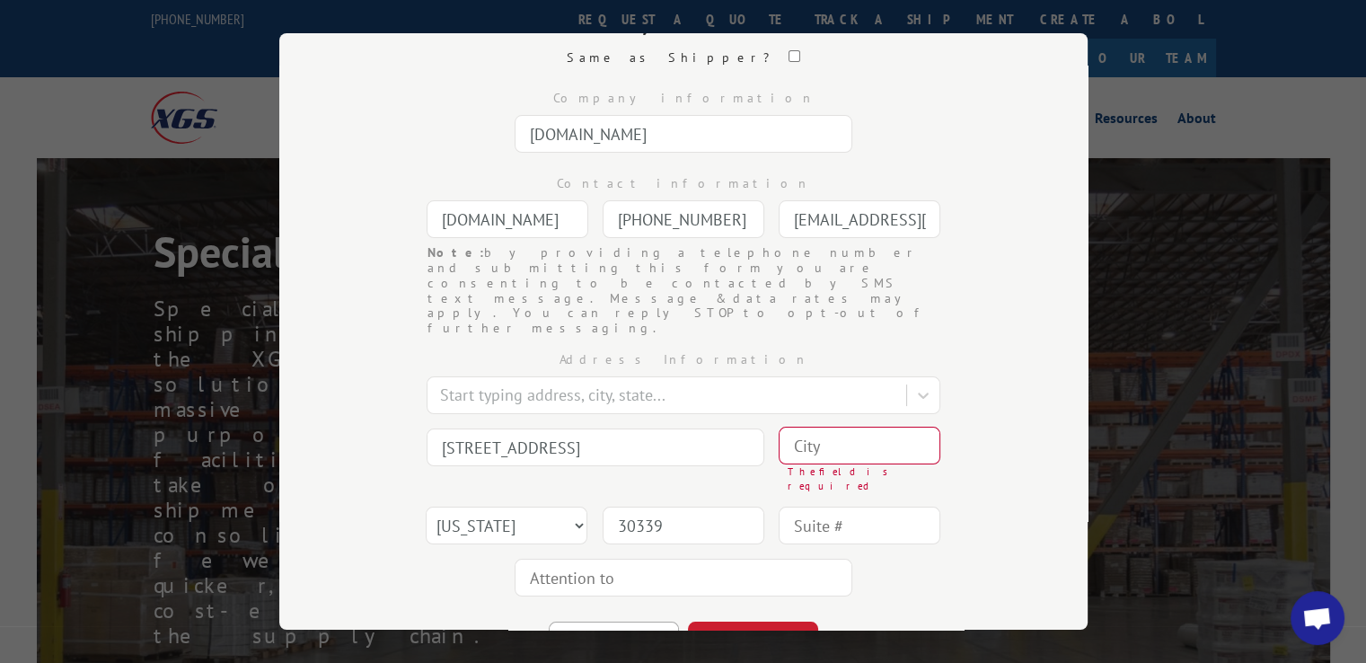
paste input "[GEOGRAPHIC_DATA],"
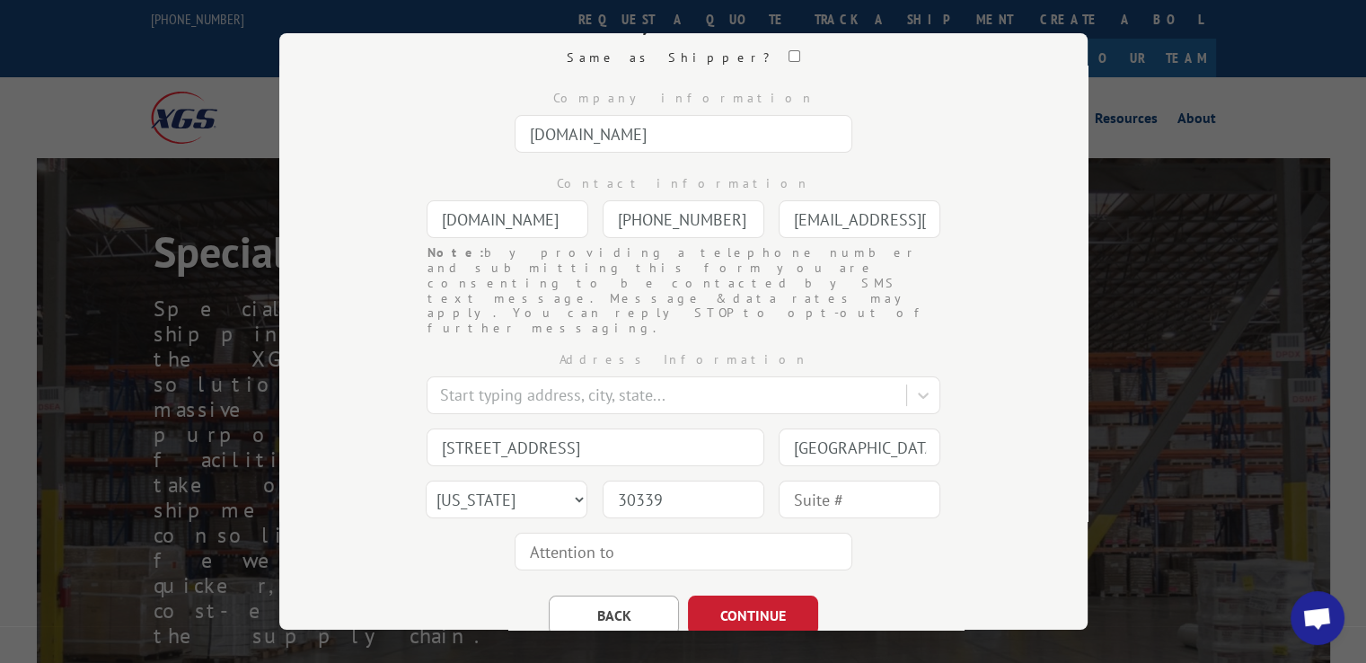
drag, startPoint x: 969, startPoint y: 401, endPoint x: 950, endPoint y: 405, distance: 19.4
click at [969, 401] on div "Address Information Start typing address, city, state... [GEOGRAPHIC_DATA] [GEO…" at bounding box center [683, 457] width 629 height 242
click at [910, 428] on input "[GEOGRAPHIC_DATA]," at bounding box center [860, 447] width 162 height 38
click at [891, 428] on input "[GEOGRAPHIC_DATA]," at bounding box center [860, 447] width 162 height 38
type input "[GEOGRAPHIC_DATA]"
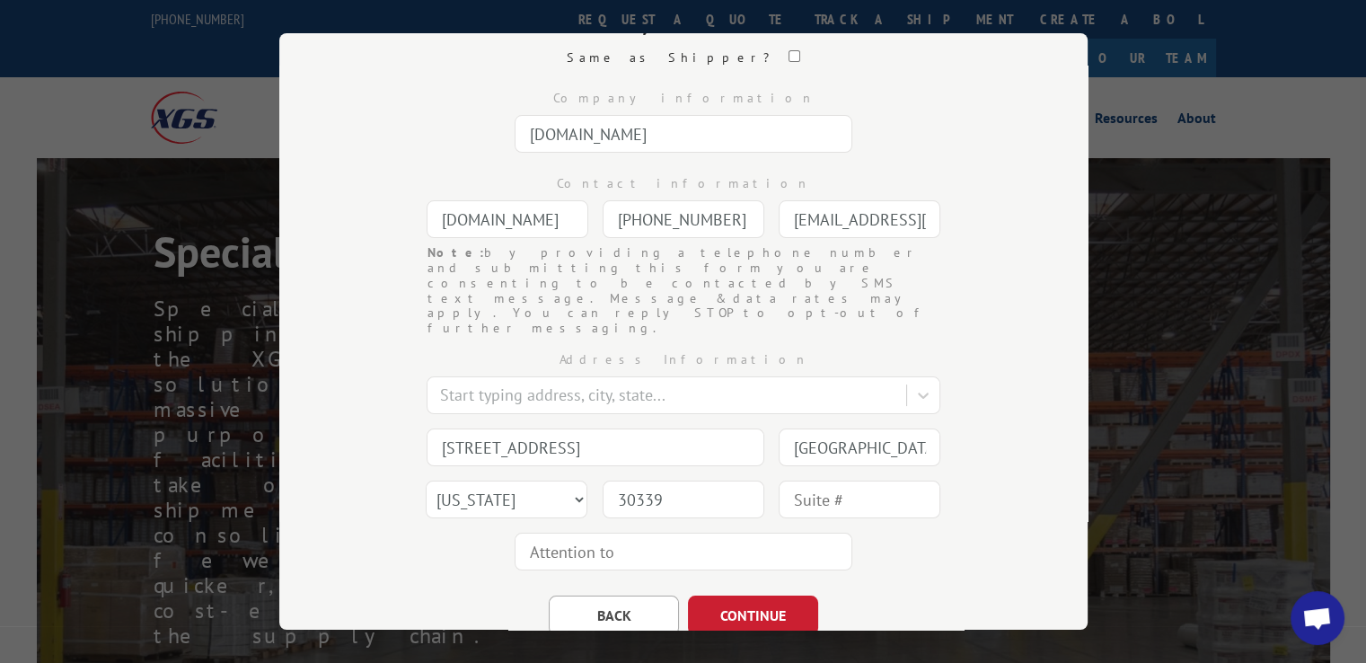
drag, startPoint x: 975, startPoint y: 399, endPoint x: 934, endPoint y: 410, distance: 42.9
click at [976, 399] on div "Address Information Start typing address, city, state... 2455 Paces [GEOGRAPHIC…" at bounding box center [683, 457] width 629 height 242
click at [729, 595] on button "CONTINUE" at bounding box center [753, 615] width 130 height 40
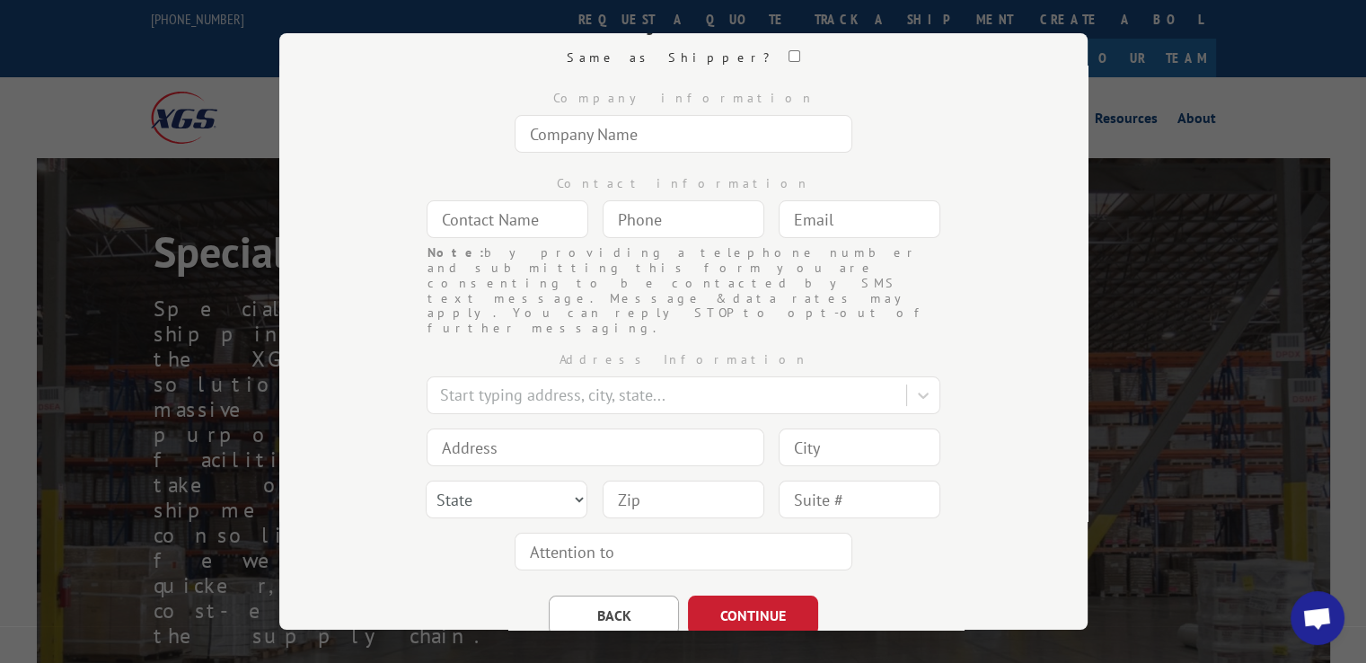
scroll to position [17, 0]
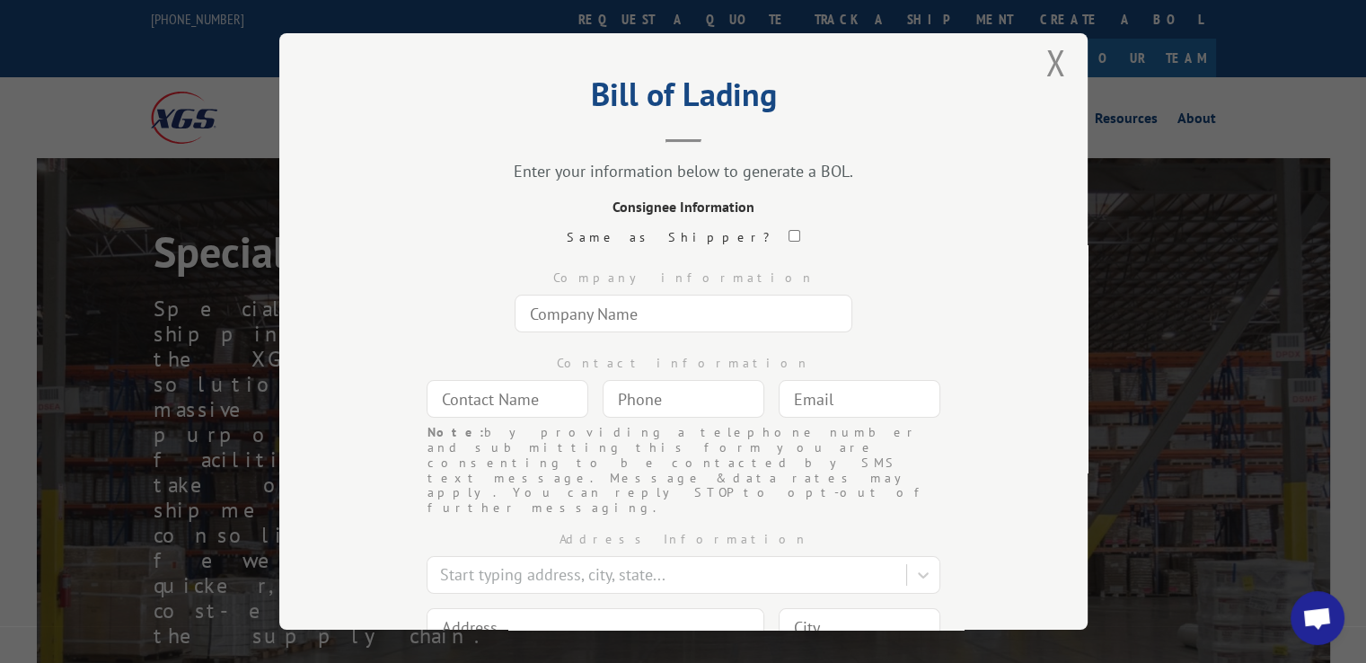
click at [712, 313] on input "text" at bounding box center [684, 314] width 338 height 38
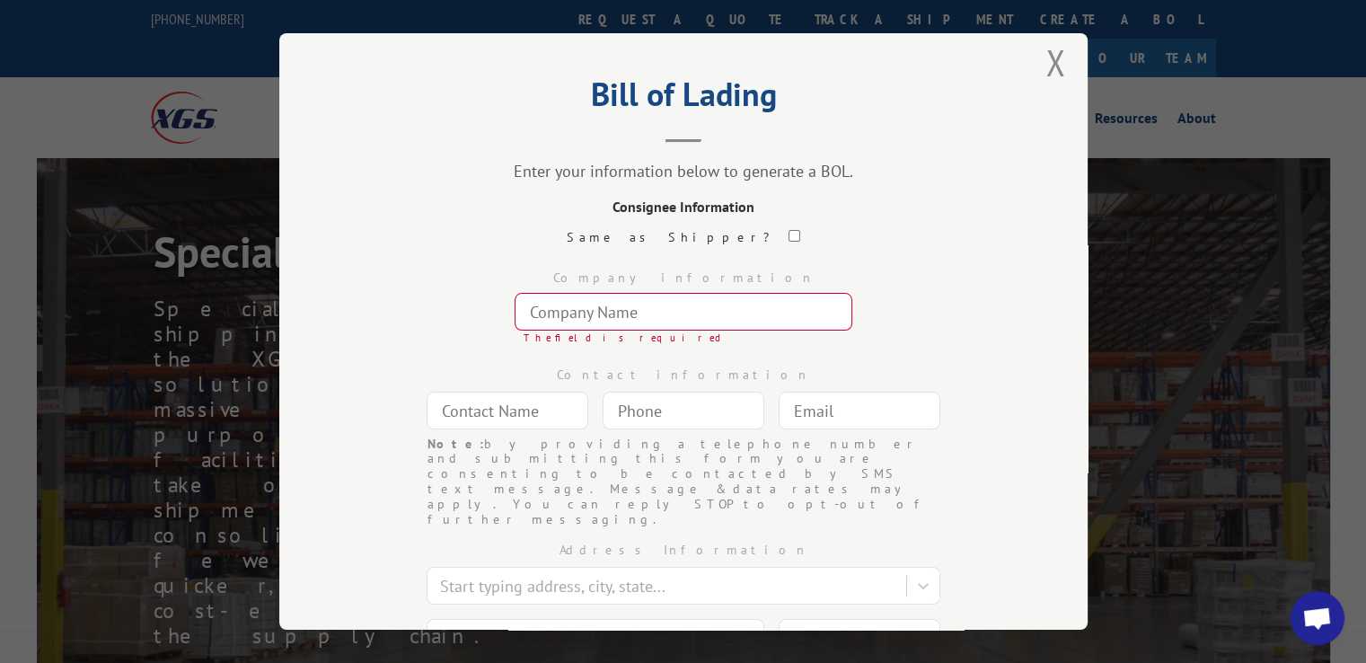
drag, startPoint x: 460, startPoint y: 247, endPoint x: 850, endPoint y: 49, distance: 437.0
click at [971, 278] on div "Company information" at bounding box center [683, 278] width 629 height 19
click at [582, 320] on input "text" at bounding box center [684, 312] width 338 height 38
paste input "[PERSON_NAME]"
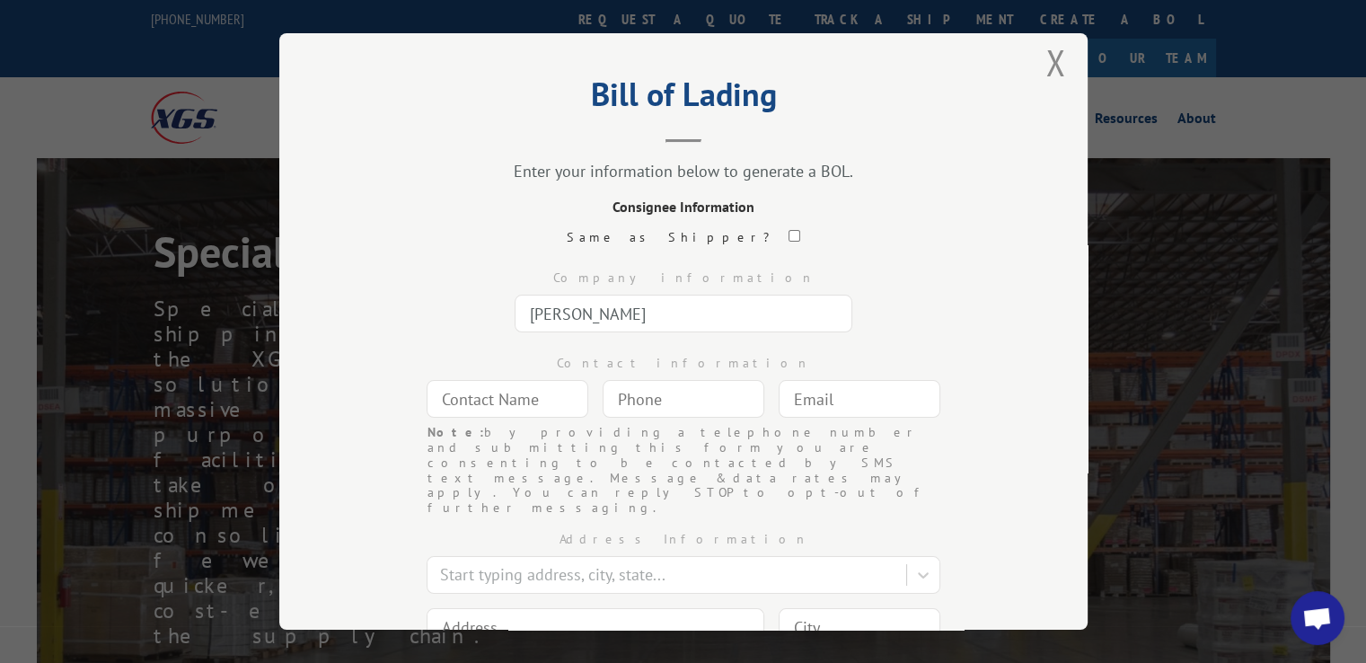
type input "[PERSON_NAME]"
click at [532, 407] on input "text" at bounding box center [508, 399] width 162 height 38
paste input "[PERSON_NAME]"
type input "[PERSON_NAME]"
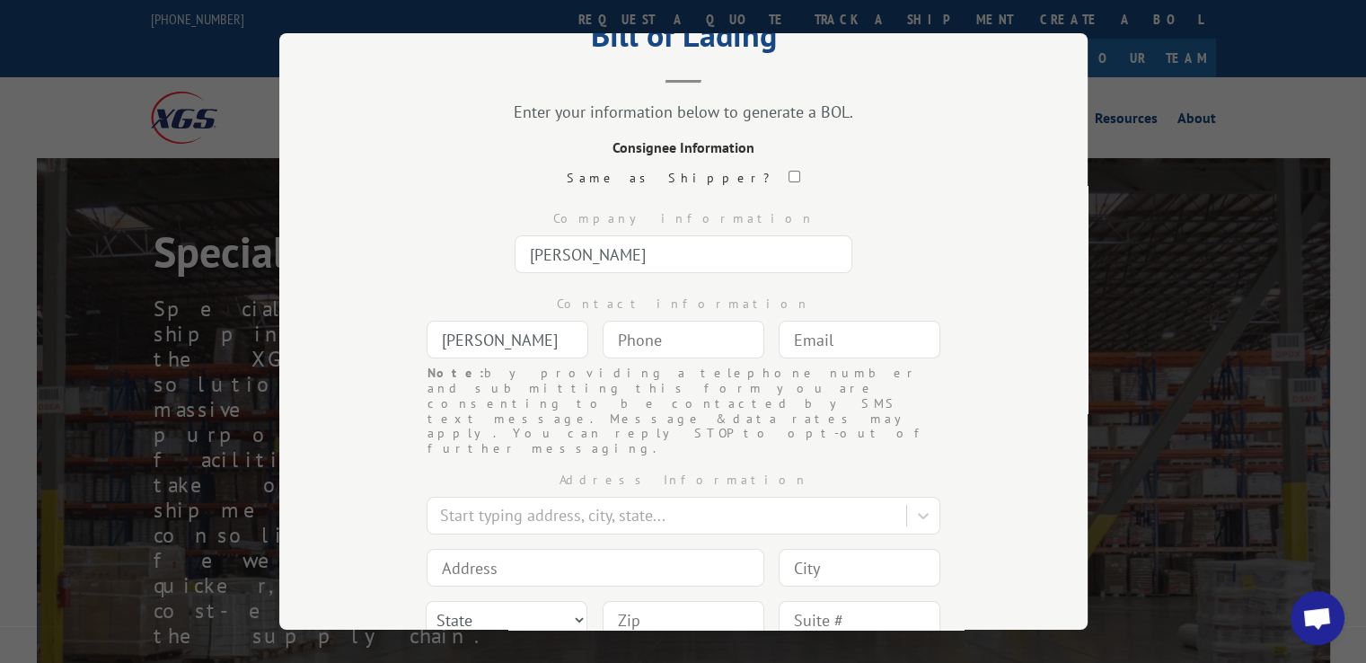
scroll to position [107, 0]
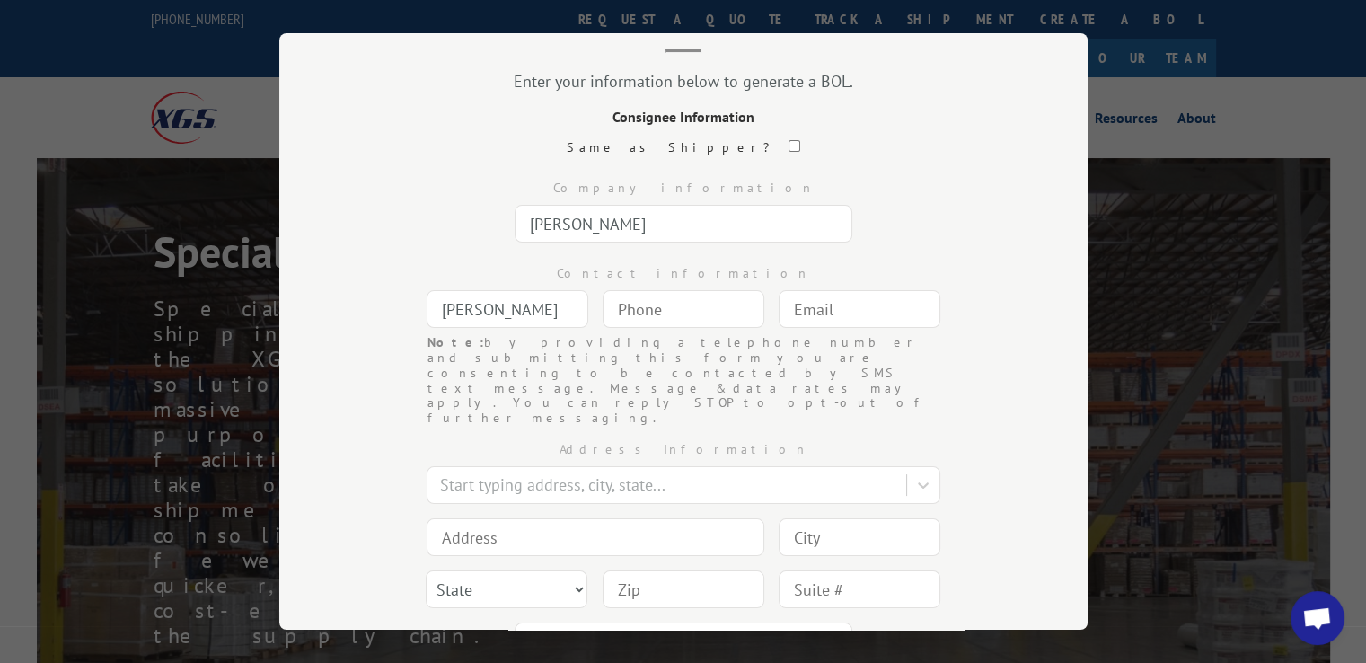
click at [553, 518] on input at bounding box center [596, 537] width 338 height 38
paste input "C/O THD Ship to Store #0919"
paste input "106 Route 23"
type input "C/O THD Ship to Store #0919, [STREET_ADDRESS]"
drag, startPoint x: 823, startPoint y: 540, endPoint x: 757, endPoint y: 513, distance: 70.9
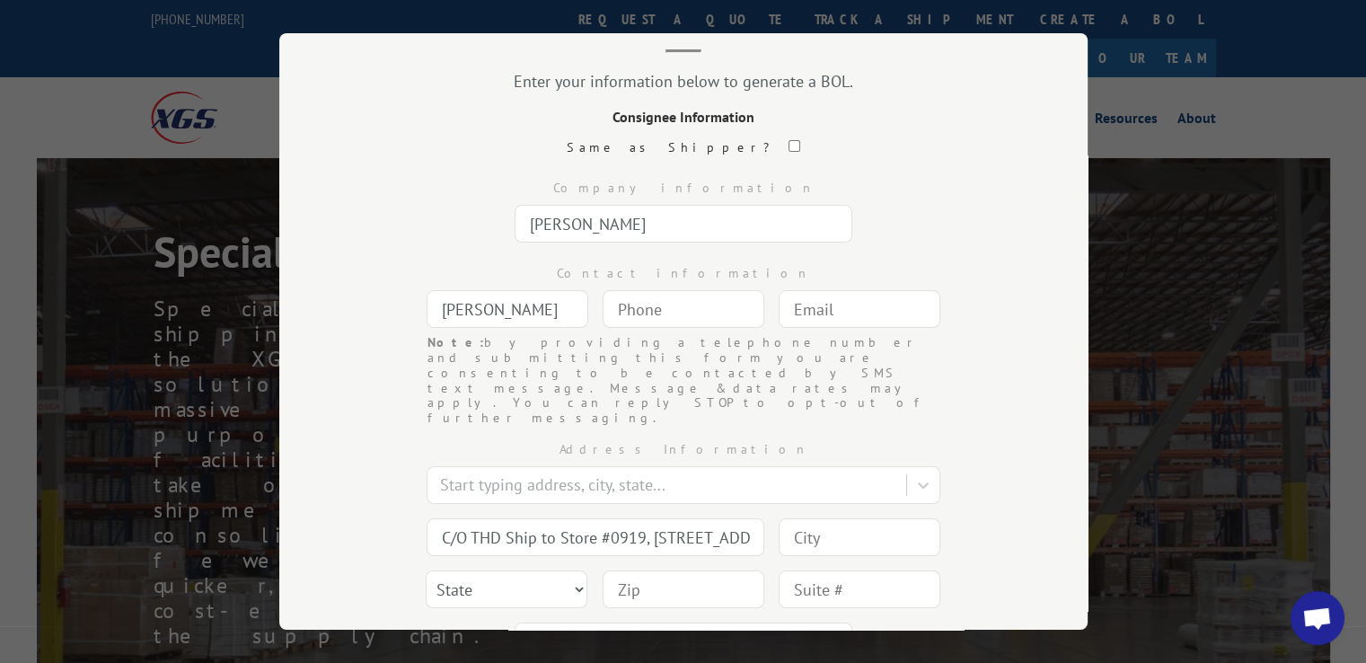
click at [822, 570] on input "text" at bounding box center [860, 589] width 162 height 38
click at [683, 570] on input at bounding box center [684, 589] width 162 height 38
paste input "07457"
type input "07457"
click at [852, 518] on input at bounding box center [860, 537] width 162 height 38
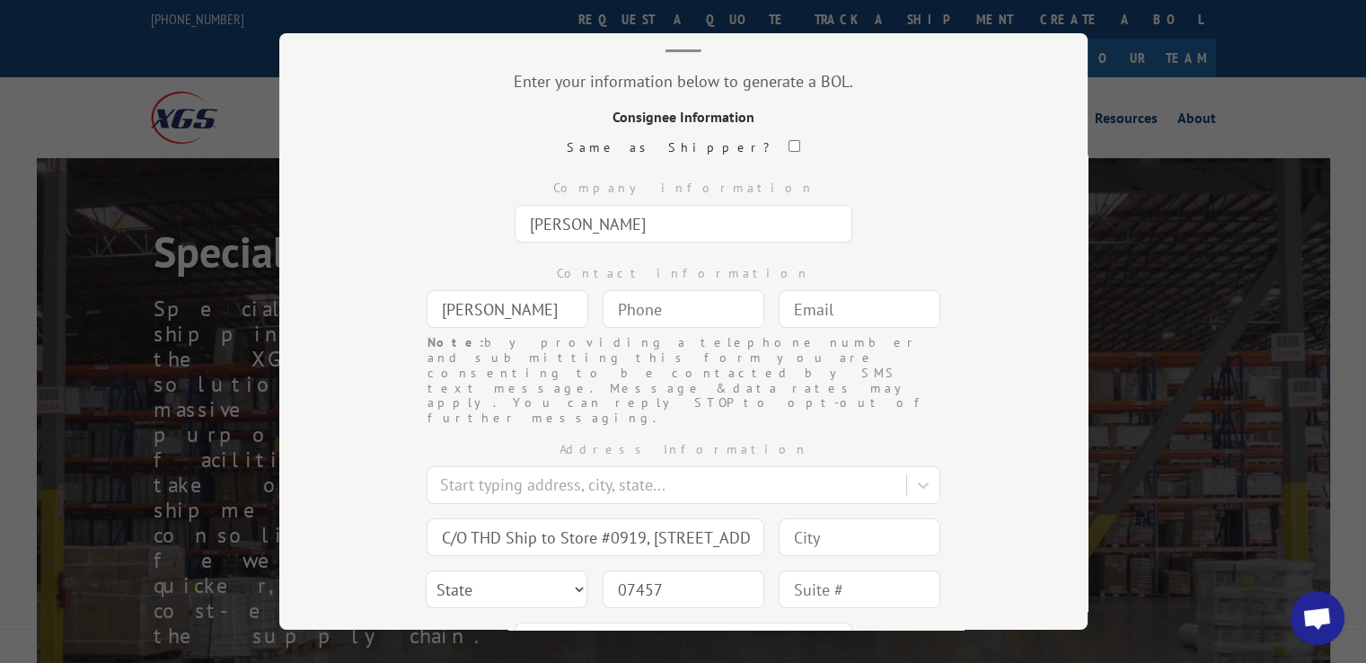
paste input "Riverdale"
type input "Riverdale"
click at [547, 570] on select "State [US_STATE] [US_STATE] [US_STATE] [US_STATE] [US_STATE] [US_STATE] [US_STA…" at bounding box center [507, 589] width 162 height 38
click at [517, 570] on select "State [US_STATE] [US_STATE] [US_STATE] [US_STATE] [US_STATE] [US_STATE] [US_STA…" at bounding box center [507, 589] width 162 height 38
select select "NJ"
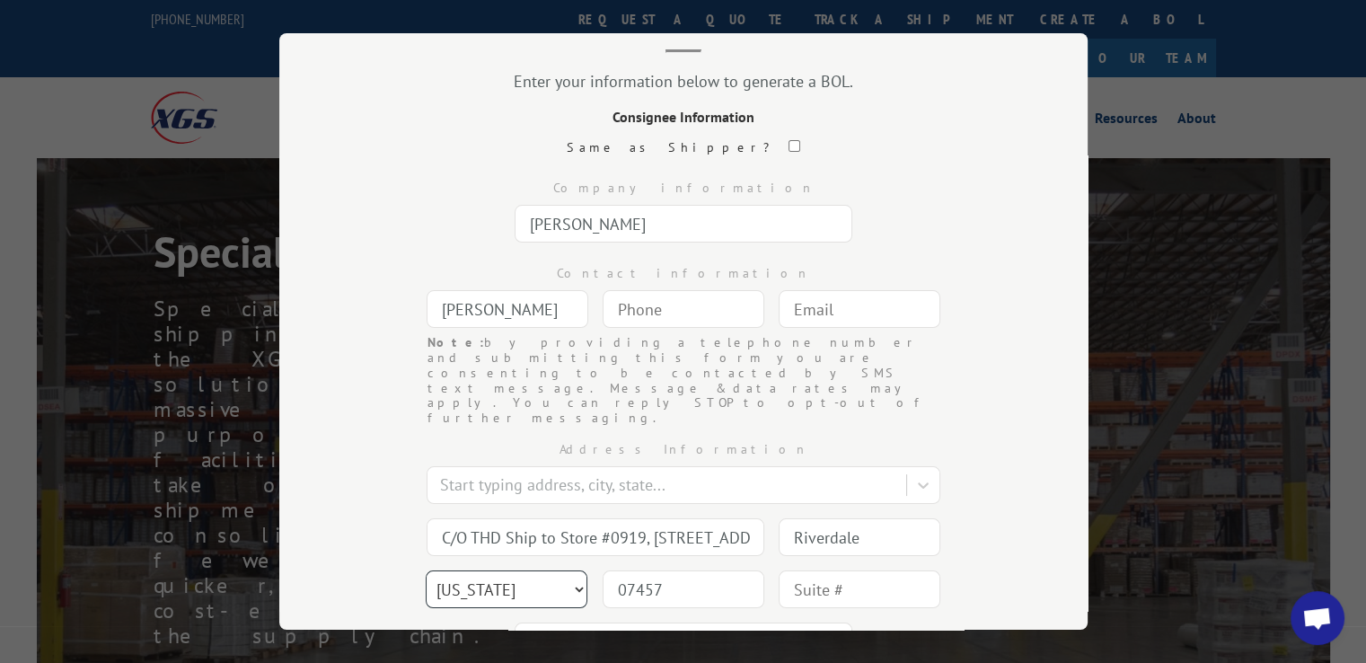
click at [426, 570] on select "State [US_STATE] [US_STATE] [US_STATE] [US_STATE] [US_STATE] [US_STATE] [US_STA…" at bounding box center [507, 589] width 162 height 38
click at [536, 570] on select "State [US_STATE] [US_STATE] [US_STATE] [US_STATE] [US_STATE] [US_STATE] [US_STA…" at bounding box center [507, 589] width 162 height 38
click at [426, 570] on select "State [US_STATE] [US_STATE] [US_STATE] [US_STATE] [US_STATE] [US_STATE] [US_STA…" at bounding box center [507, 589] width 162 height 38
click at [957, 370] on div "Note: by providing a telephone number and submitting this form you are consenti…" at bounding box center [683, 380] width 629 height 91
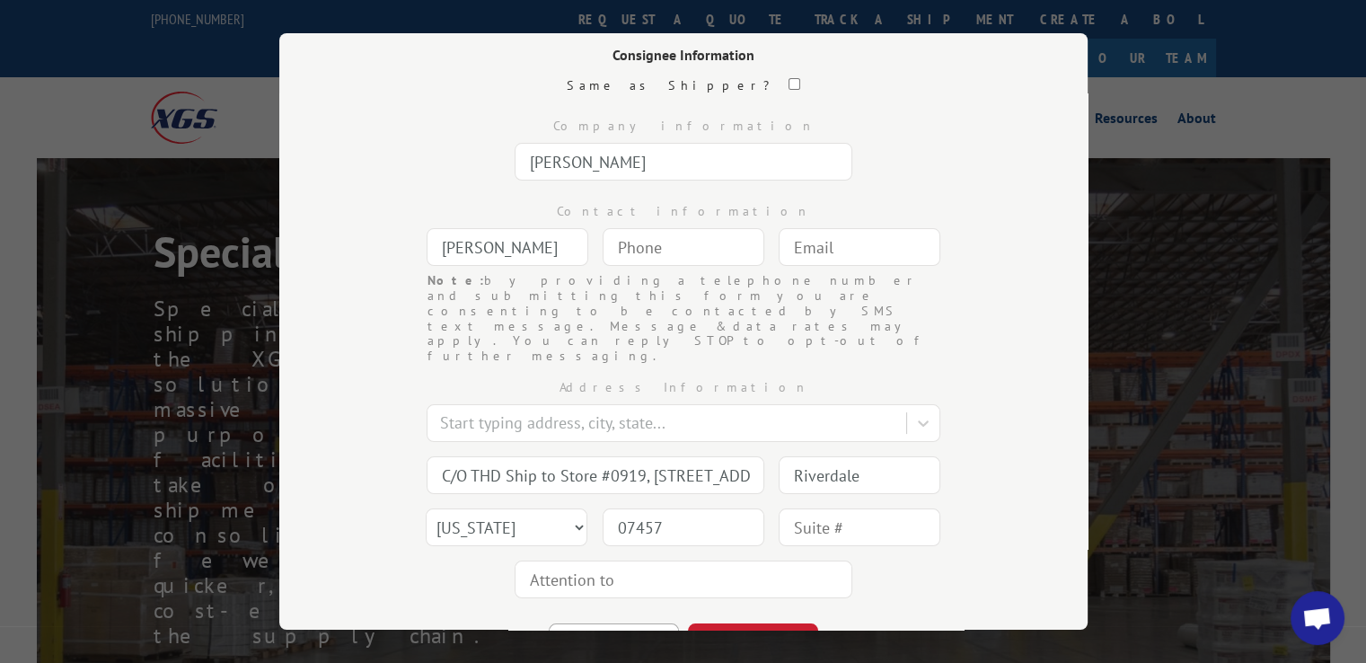
scroll to position [197, 0]
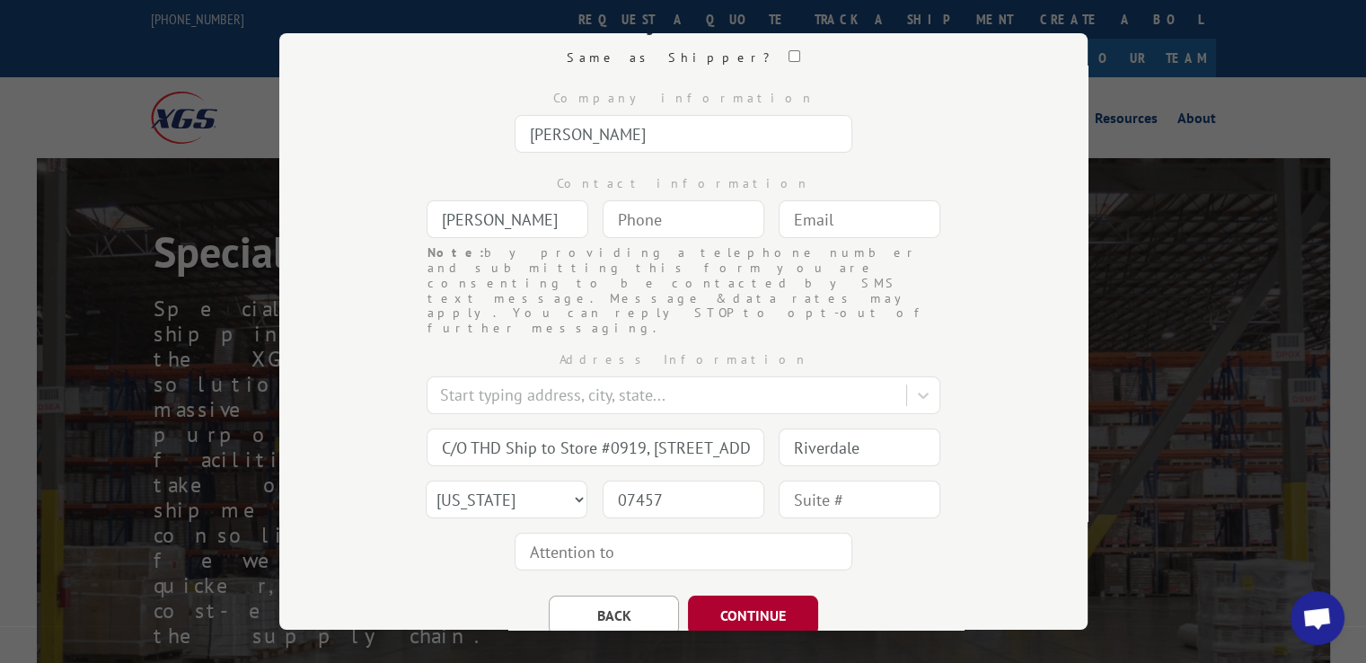
click at [783, 595] on button "CONTINUE" at bounding box center [753, 615] width 130 height 40
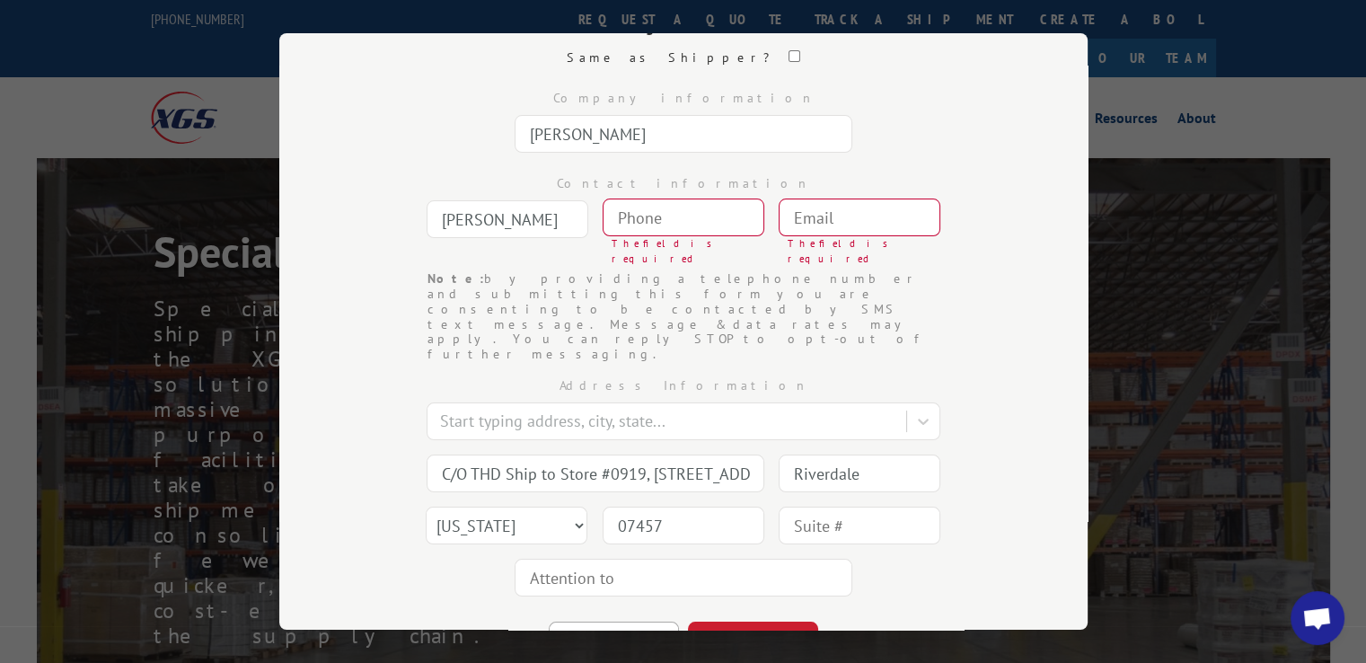
type input "(___) ___-____"
click at [672, 225] on input "(___) ___-____" at bounding box center [684, 217] width 162 height 38
click at [690, 214] on input "(___) ___-____" at bounding box center [684, 217] width 162 height 38
paste input "9"
click at [637, 218] on input "(___) ___-___9" at bounding box center [684, 217] width 162 height 38
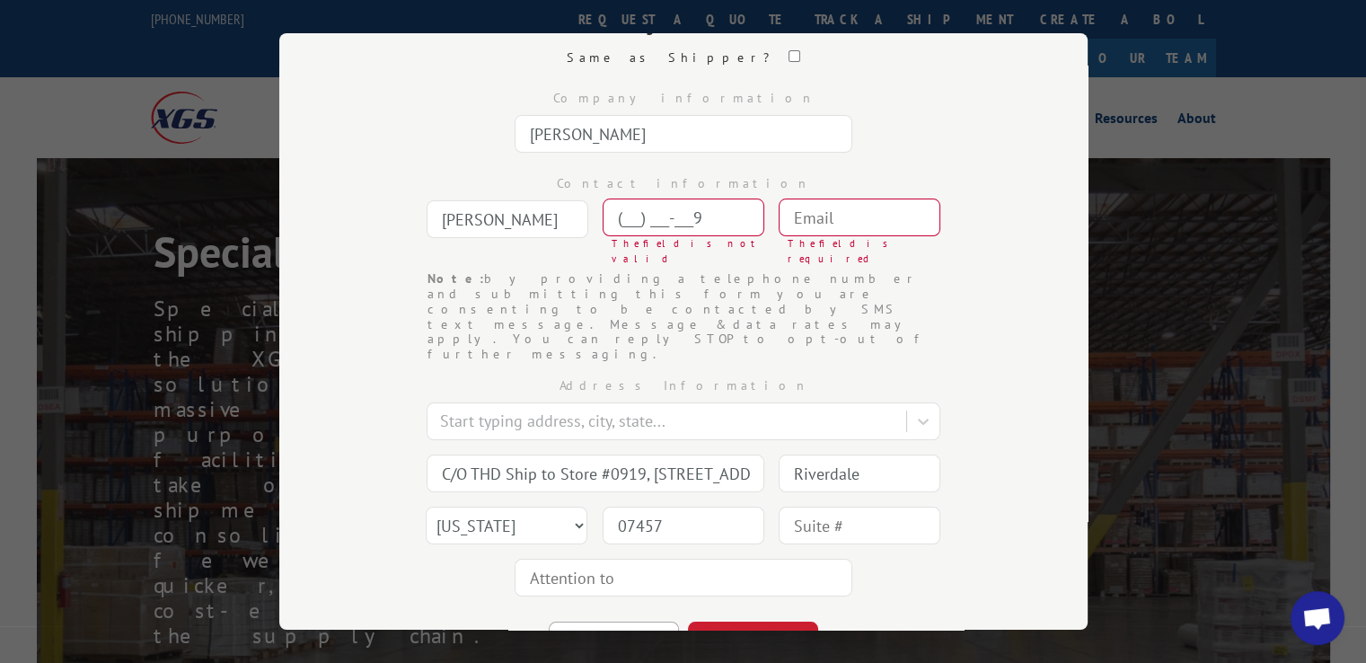
click at [625, 216] on input "(___) ___-___9" at bounding box center [684, 217] width 162 height 38
click at [616, 215] on input "(___) ___-___9" at bounding box center [684, 217] width 162 height 38
paste input "973) 248-0585"
click at [742, 227] on input "[PHONE_NUMBER]" at bounding box center [684, 219] width 162 height 38
type input "[PHONE_NUMBER]"
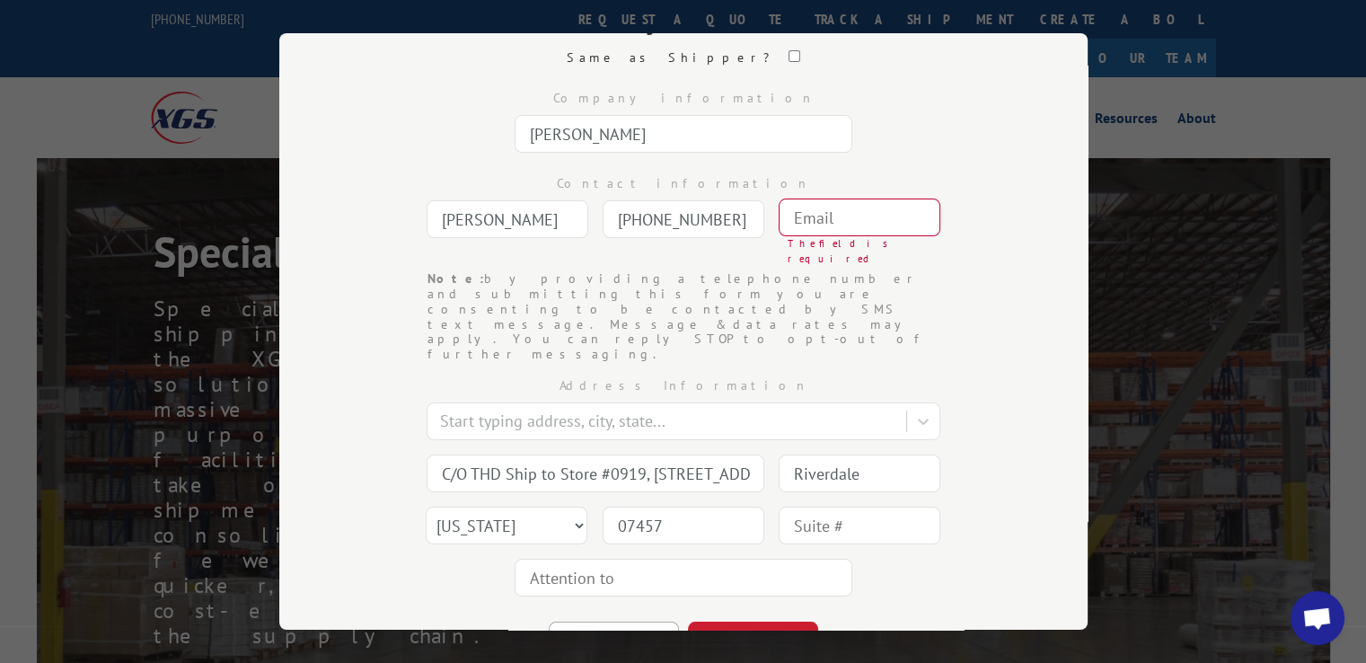
click at [960, 285] on div "Note: by providing a telephone number and submitting this form you are consenti…" at bounding box center [683, 316] width 629 height 91
click at [842, 212] on input "text" at bounding box center [860, 217] width 162 height 38
click at [844, 210] on input "text" at bounding box center [860, 217] width 162 height 38
type input "0"
drag, startPoint x: 419, startPoint y: 604, endPoint x: 717, endPoint y: 376, distance: 375.4
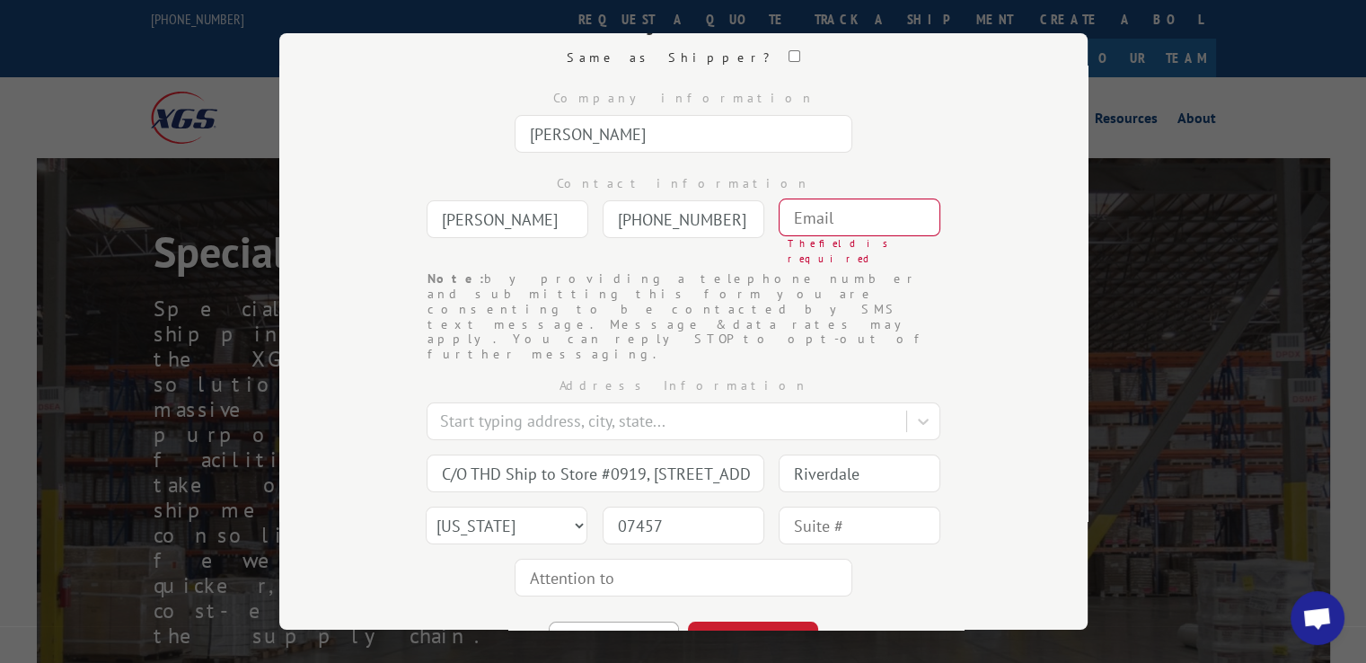
click at [420, 604] on div "Bill of Lading Enter your information below to generate a BOL. Consignee Inform…" at bounding box center [683, 331] width 808 height 596
click at [841, 214] on input "text" at bounding box center [860, 217] width 162 height 38
paste input "[EMAIL_ADDRESS][DOMAIN_NAME]"
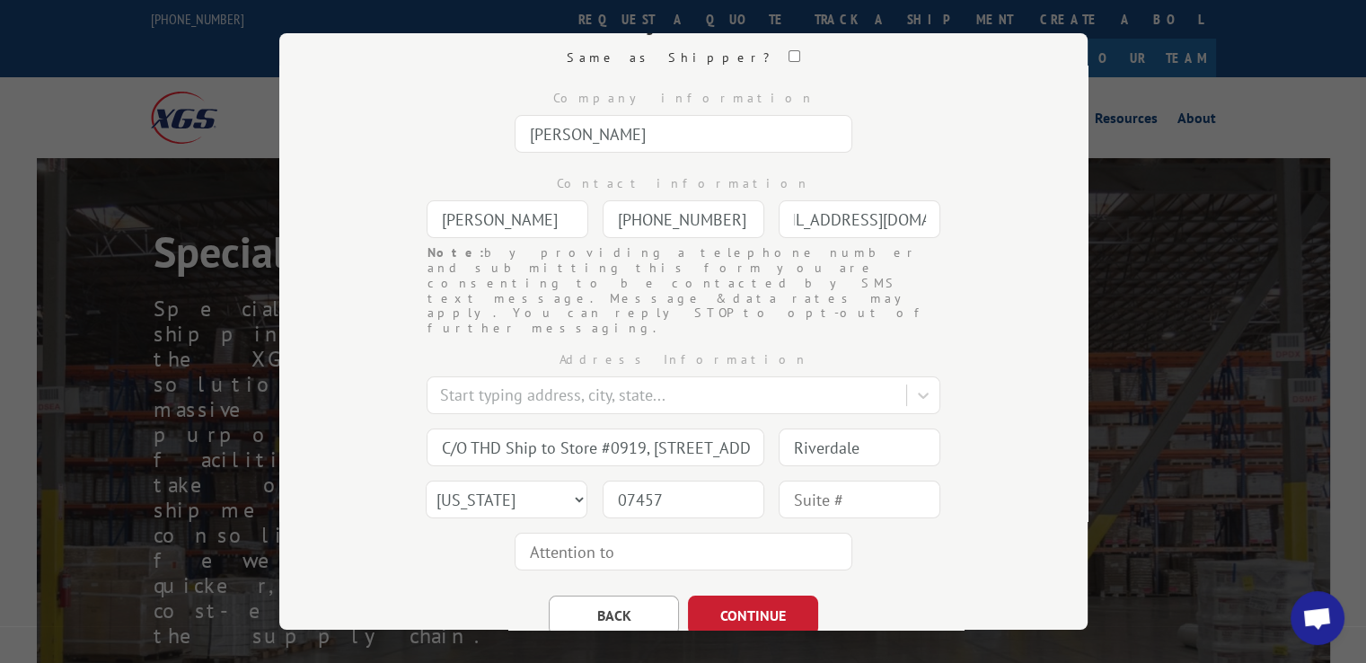
type input "[EMAIL_ADDRESS][DOMAIN_NAME]"
drag, startPoint x: 1000, startPoint y: 318, endPoint x: 983, endPoint y: 322, distance: 16.8
click at [1000, 318] on div "Bill of Lading Enter your information below to generate a BOL. Consignee Inform…" at bounding box center [683, 331] width 808 height 596
click at [790, 595] on button "CONTINUE" at bounding box center [753, 615] width 130 height 40
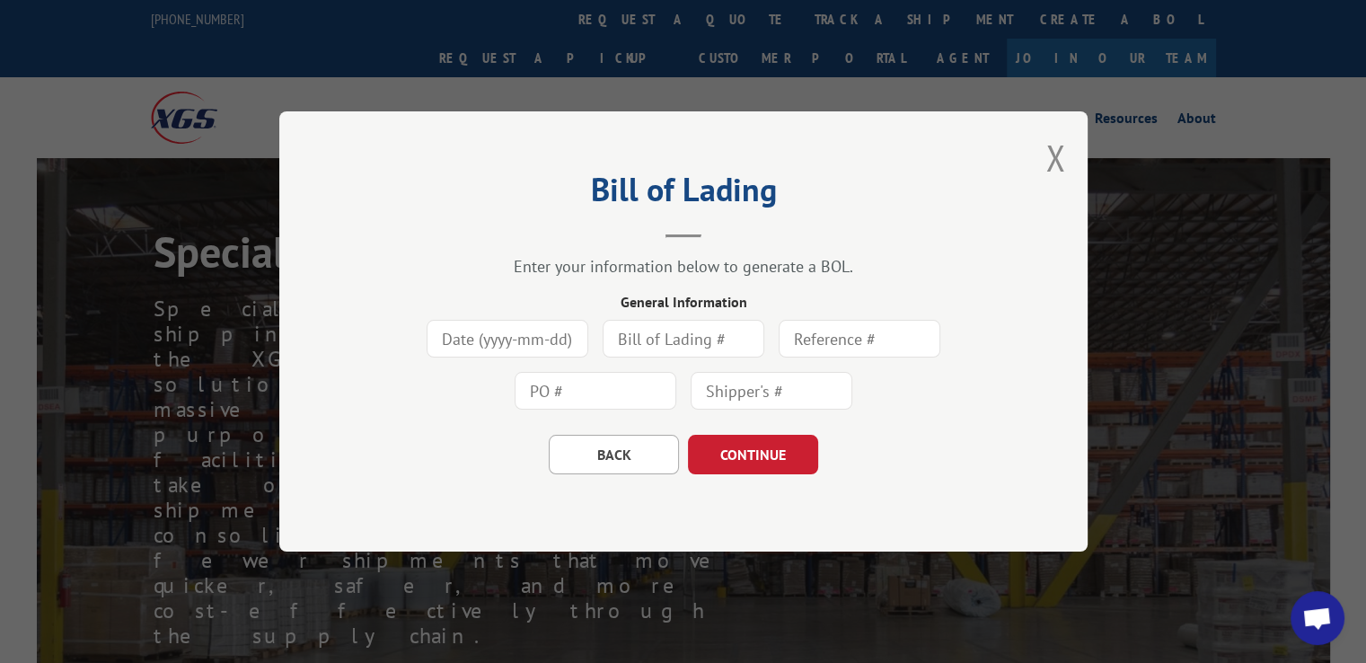
click at [568, 353] on input at bounding box center [508, 339] width 162 height 38
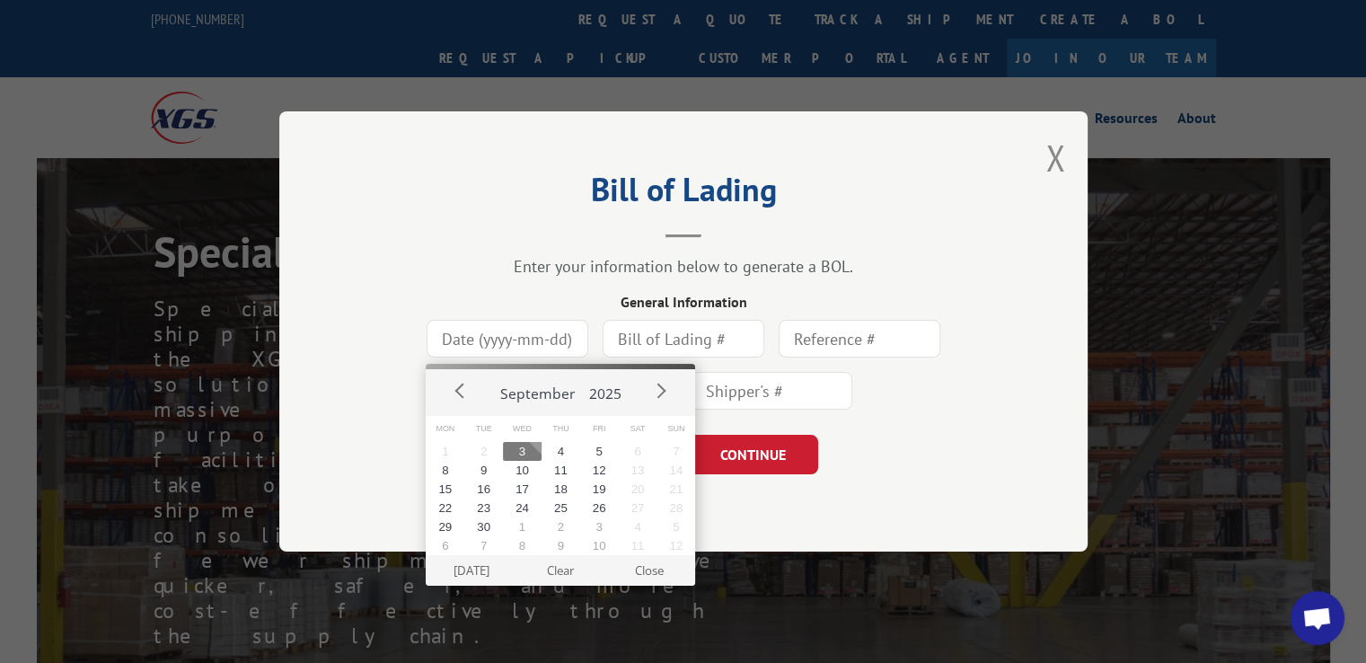
click at [531, 449] on button "3" at bounding box center [522, 451] width 39 height 19
type input "[DATE]"
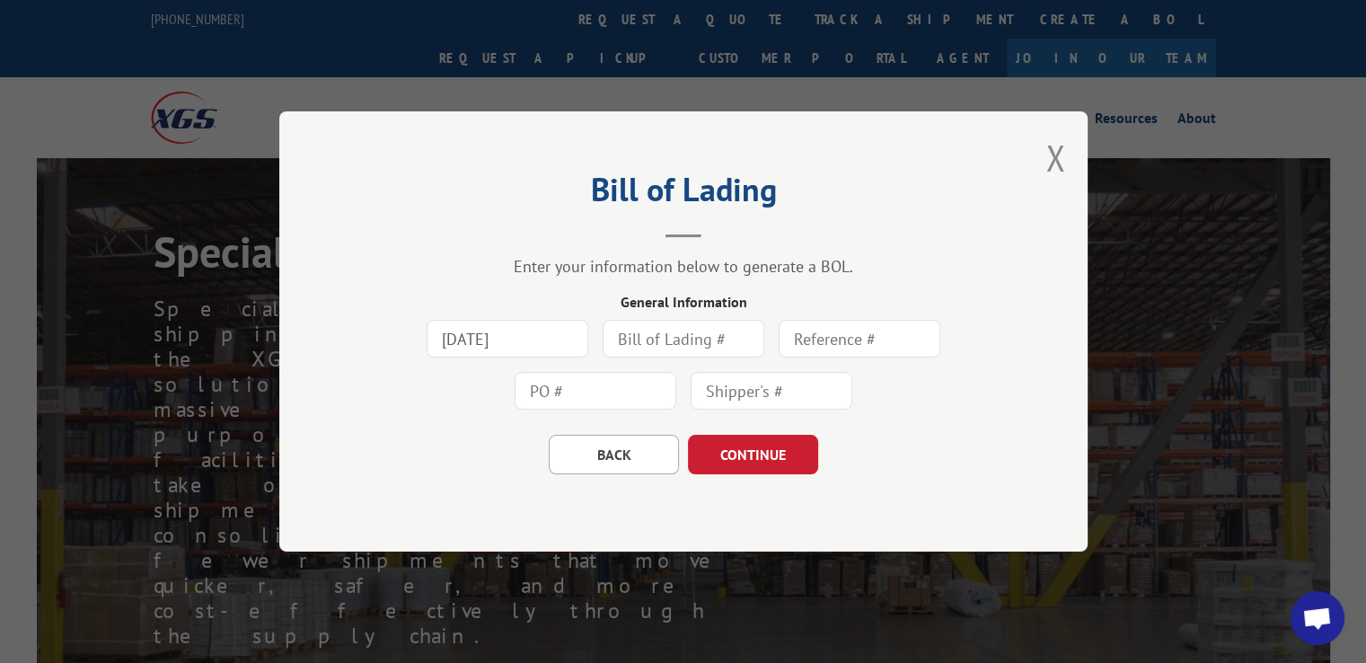
click at [674, 346] on input "text" at bounding box center [684, 339] width 162 height 38
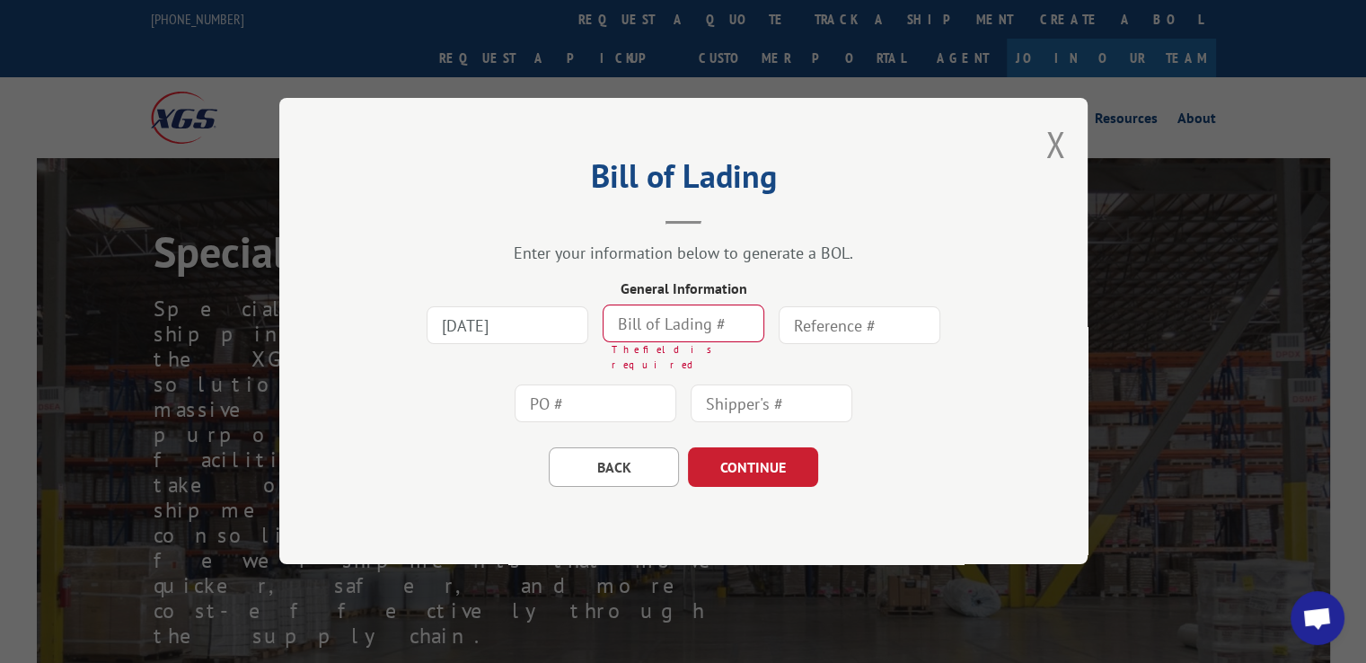
click at [642, 328] on input "text" at bounding box center [684, 324] width 162 height 38
paste input "19588204"
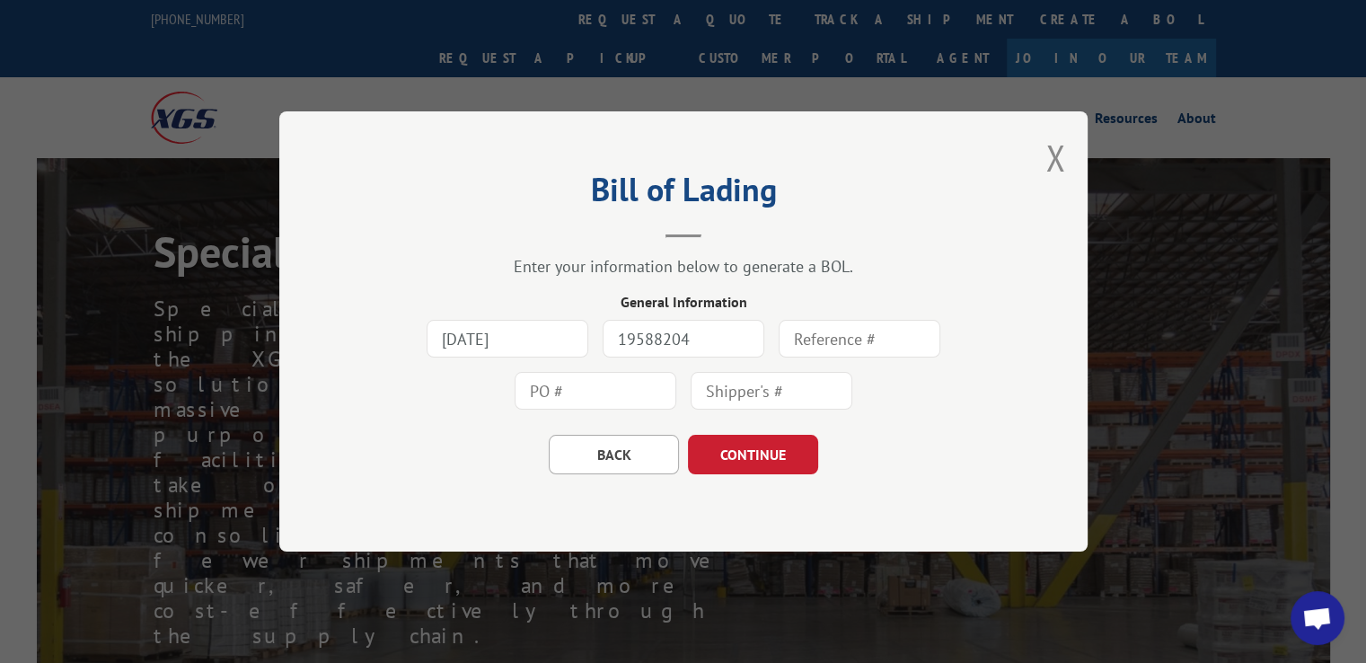
type input "19588204"
click at [833, 339] on input "text" at bounding box center [860, 339] width 162 height 38
click at [660, 388] on input "text" at bounding box center [596, 391] width 162 height 38
paste input "19588204"
type input "19588204"
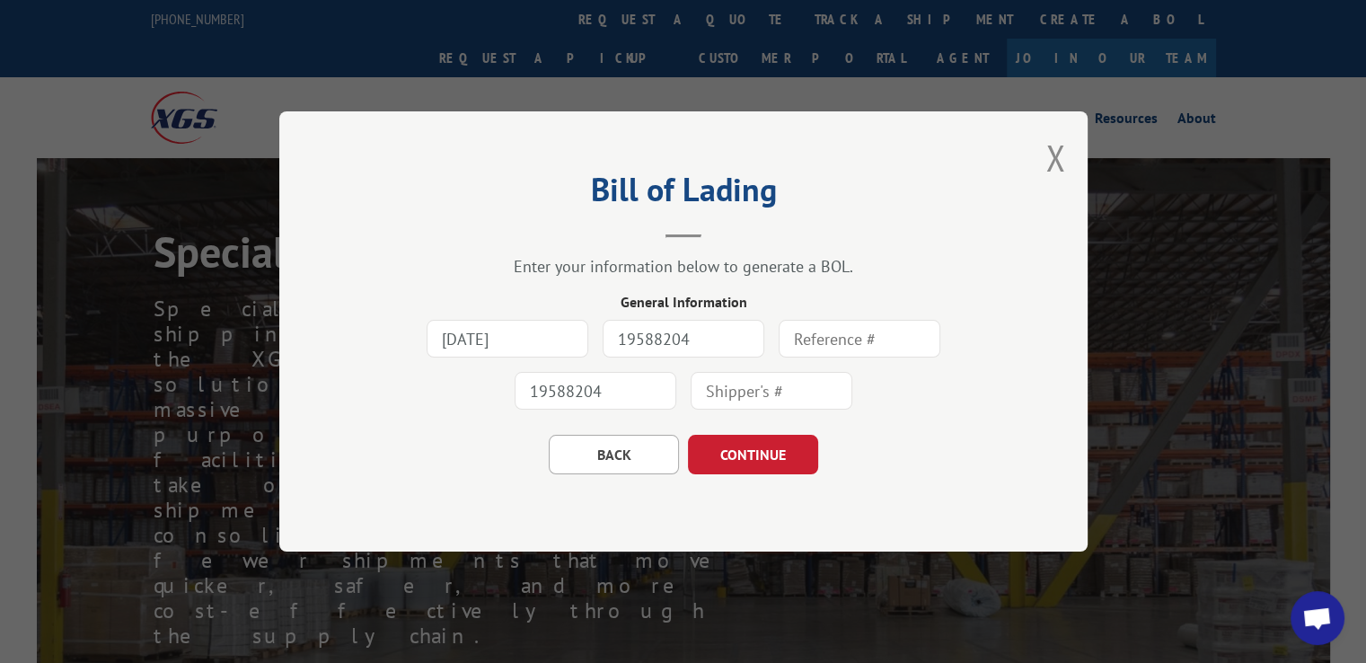
click at [997, 415] on div "Bill of Lading Enter your information below to generate a BOL. General Informat…" at bounding box center [683, 331] width 808 height 440
click at [777, 454] on button "CONTINUE" at bounding box center [753, 455] width 130 height 40
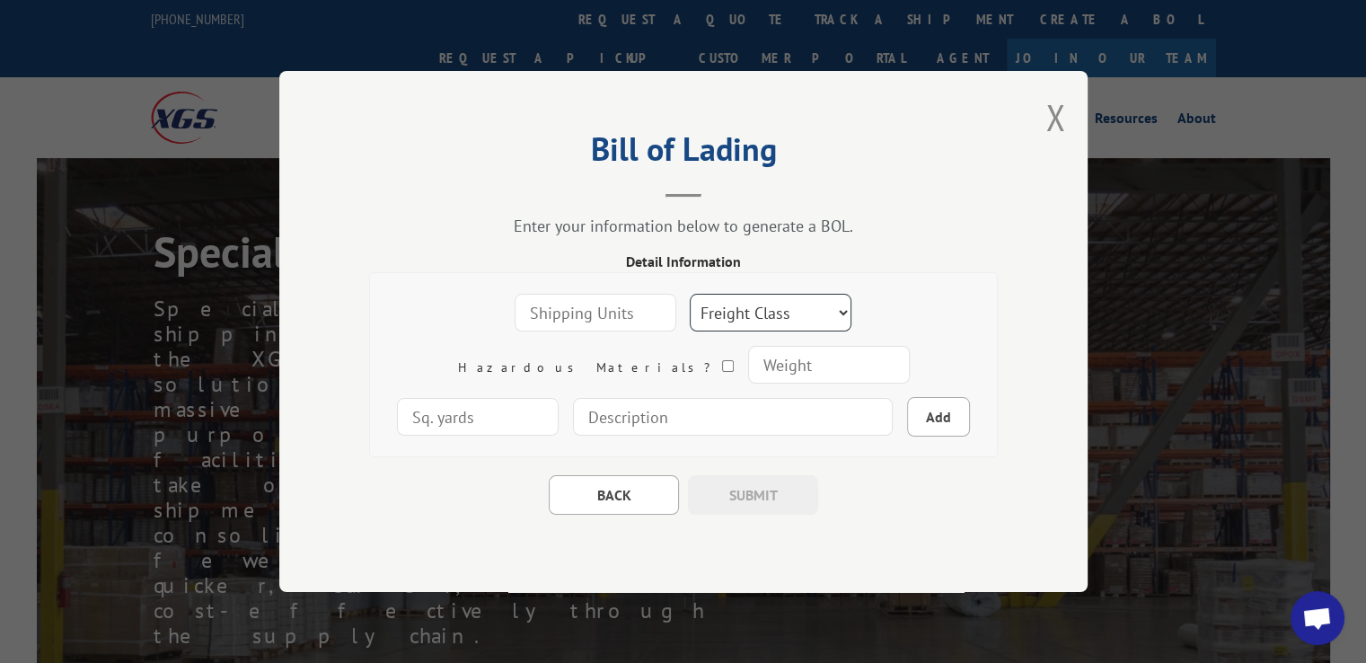
click at [690, 321] on select "Freight Class 50 55 60 65 70 77 85 92 100 110 125 150 175 200 250 300 400 500 C…" at bounding box center [771, 313] width 162 height 38
select select "175"
click at [690, 294] on select "Freight Class 50 55 60 65 70 77 85 92 100 110 125 150 175 200 250 300 400 500 C…" at bounding box center [771, 313] width 162 height 38
type input "1"
click at [581, 310] on input "1" at bounding box center [596, 313] width 162 height 38
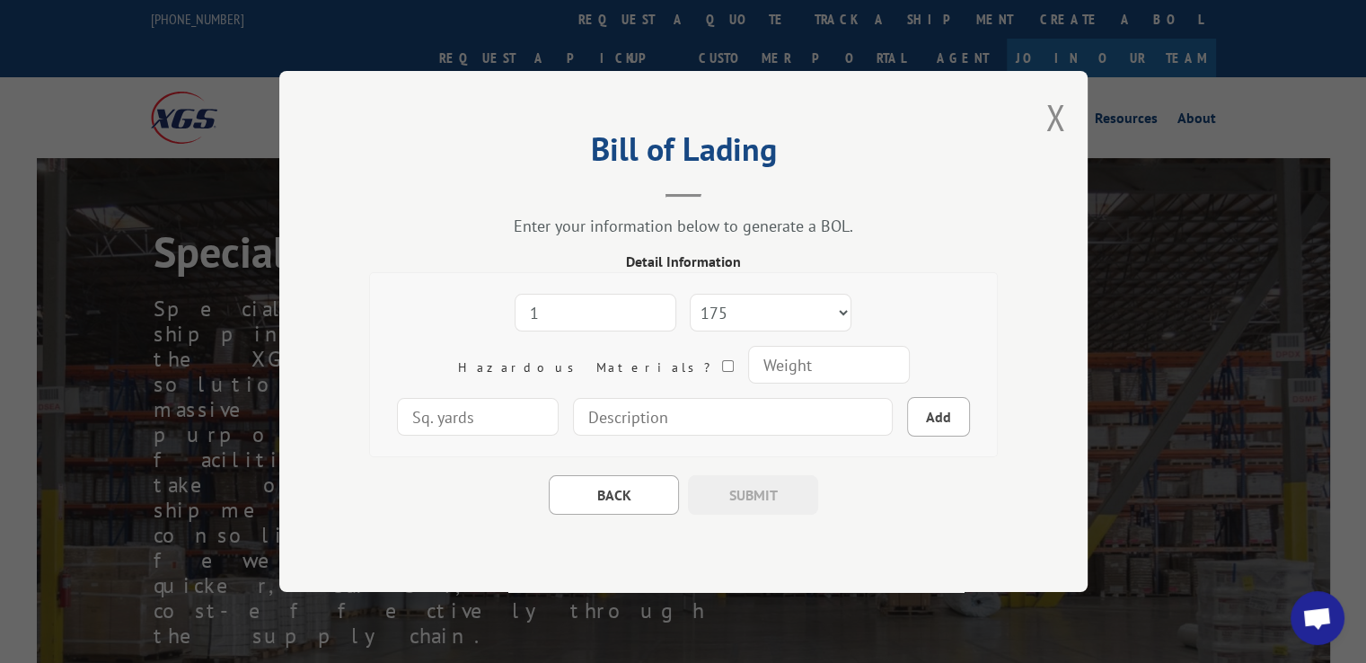
click at [923, 377] on div "1 Freight Class 50 55 60 65 70 77 85 92 100 110 125 150 175 200 250 300 400 500…" at bounding box center [683, 365] width 600 height 156
click at [747, 364] on input "number" at bounding box center [828, 365] width 162 height 38
type input "11"
